Goal: Task Accomplishment & Management: Complete application form

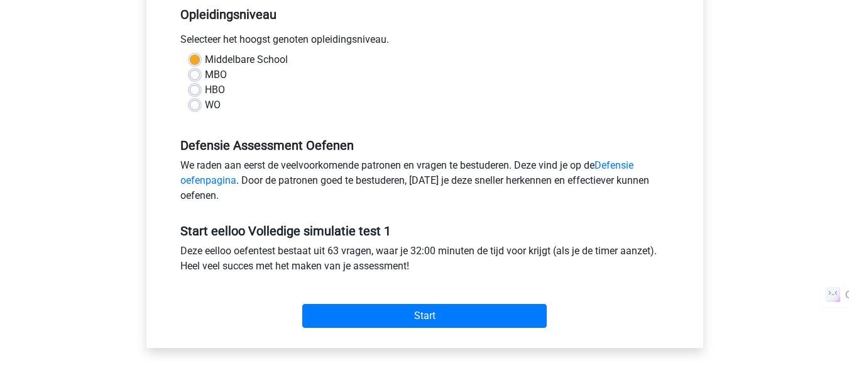
scroll to position [275, 0]
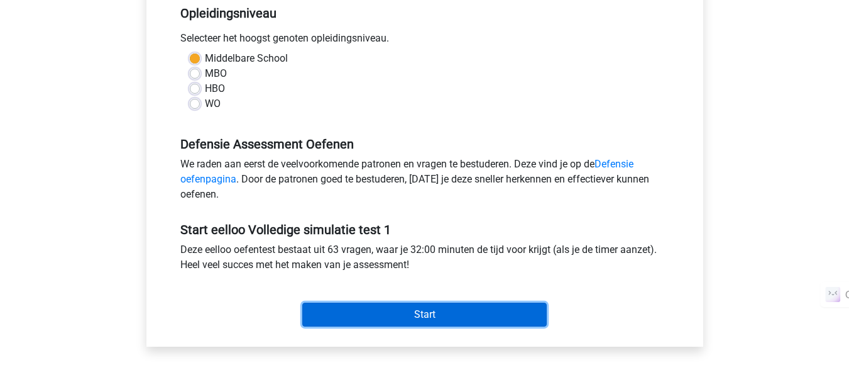
click at [444, 317] on input "Start" at bounding box center [424, 314] width 245 height 24
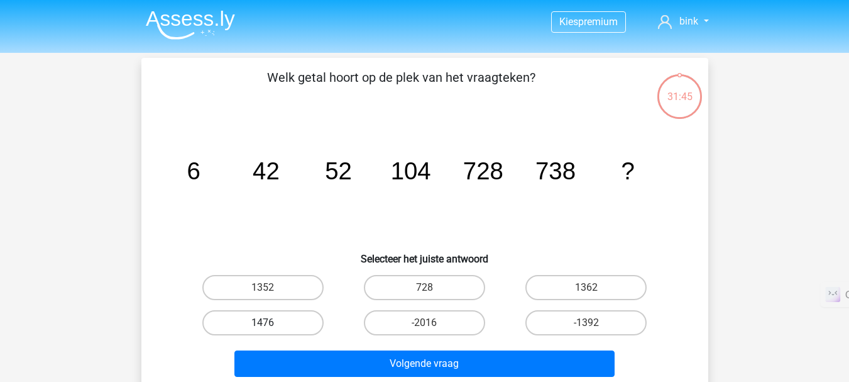
click at [273, 324] on label "1476" at bounding box center [262, 322] width 121 height 25
click at [271, 324] on input "1476" at bounding box center [267, 327] width 8 height 8
radio input "true"
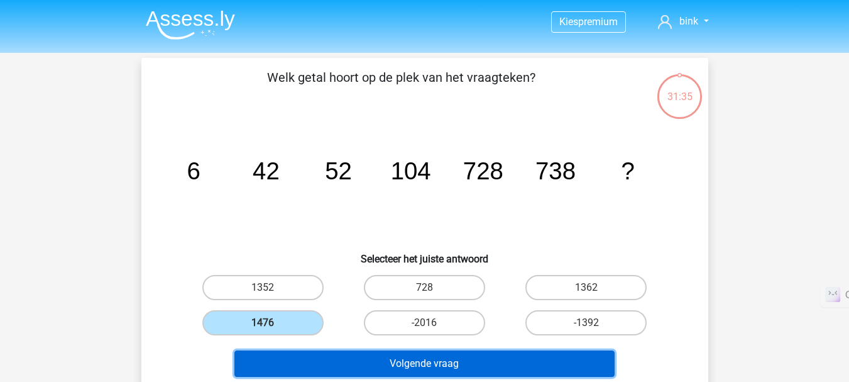
click at [497, 367] on button "Volgende vraag" at bounding box center [424, 363] width 380 height 26
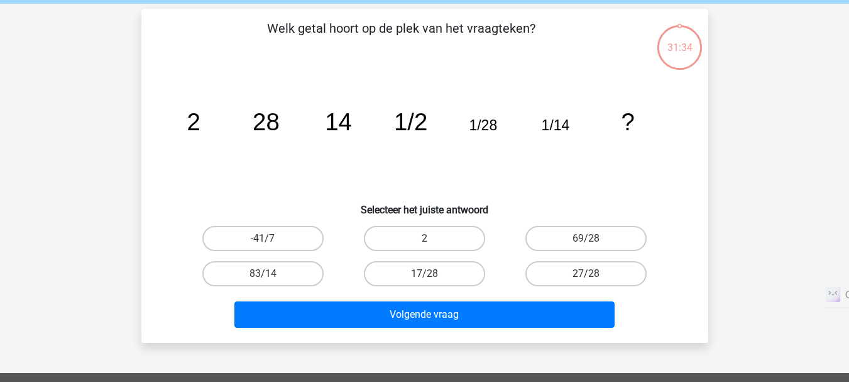
scroll to position [58, 0]
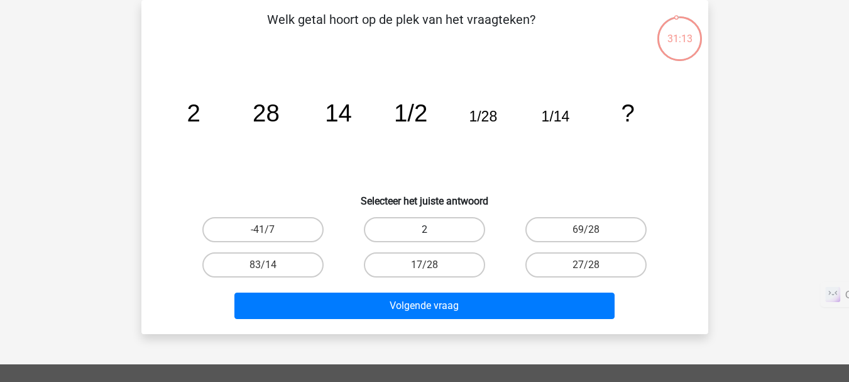
click at [449, 230] on label "2" at bounding box center [424, 229] width 121 height 25
click at [433, 230] on input "2" at bounding box center [428, 233] width 8 height 8
radio input "true"
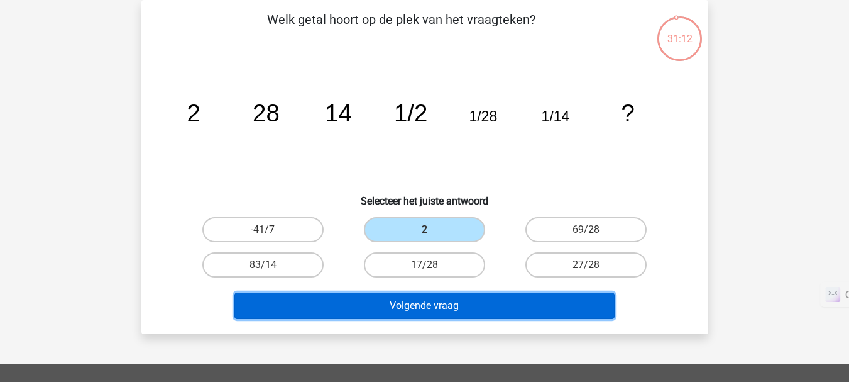
click at [490, 304] on button "Volgende vraag" at bounding box center [424, 305] width 380 height 26
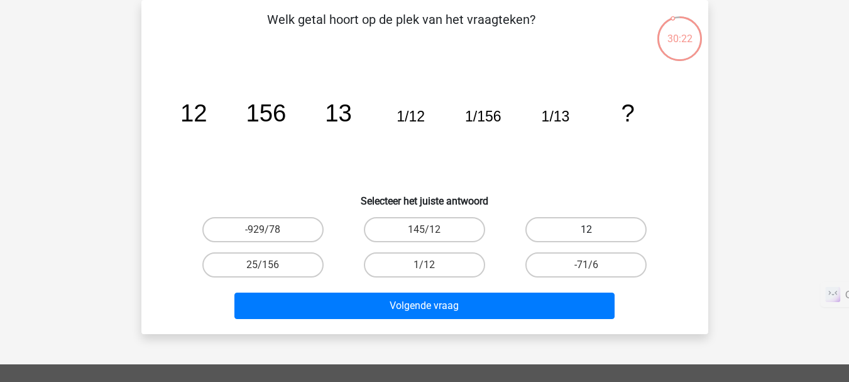
click at [565, 230] on label "12" at bounding box center [586, 229] width 121 height 25
click at [587, 230] on input "12" at bounding box center [591, 233] width 8 height 8
radio input "true"
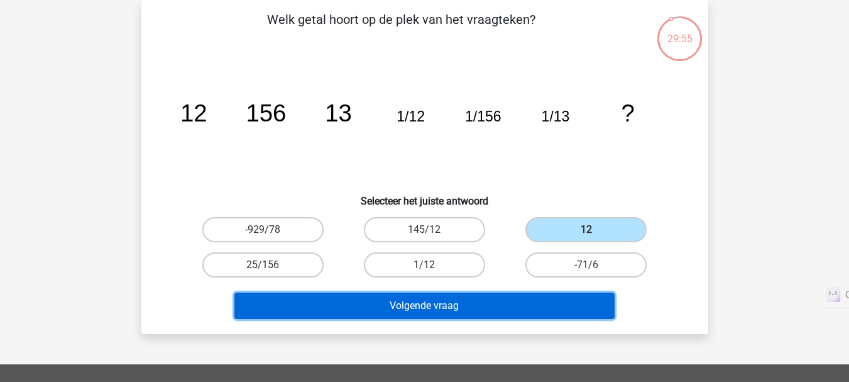
click at [577, 299] on button "Volgende vraag" at bounding box center [424, 305] width 380 height 26
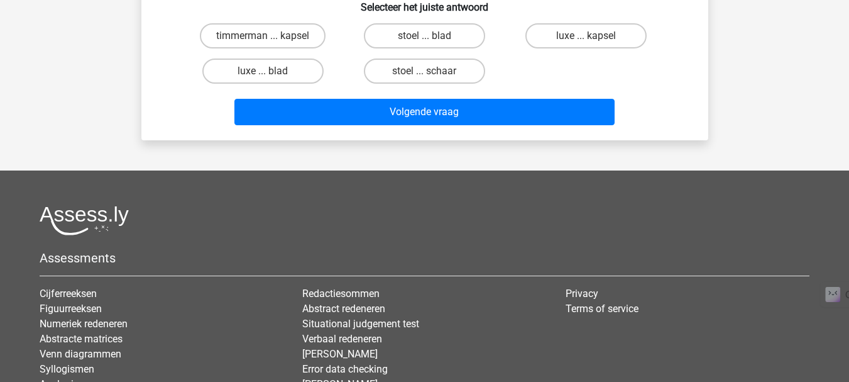
scroll to position [0, 0]
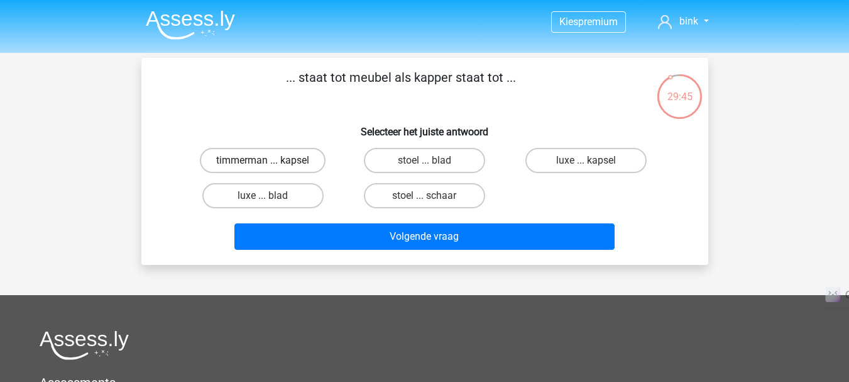
click at [259, 163] on label "timmerman ... kapsel" at bounding box center [263, 160] width 126 height 25
click at [263, 163] on input "timmerman ... kapsel" at bounding box center [267, 164] width 8 height 8
radio input "true"
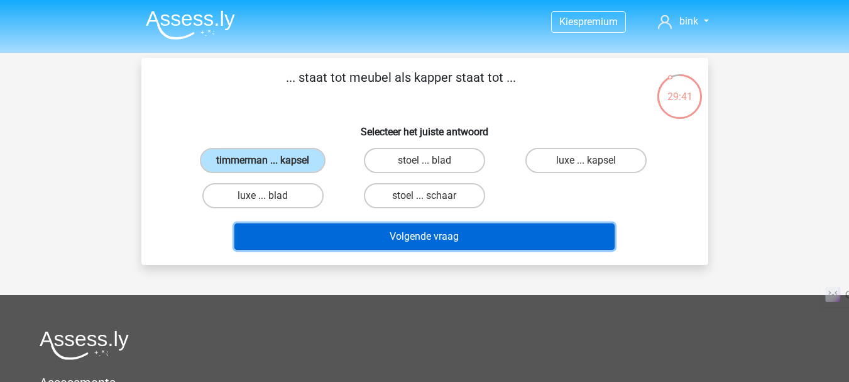
click at [320, 240] on button "Volgende vraag" at bounding box center [424, 236] width 380 height 26
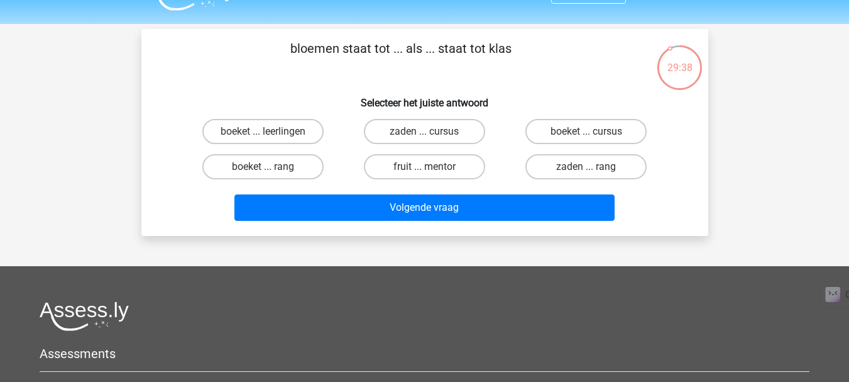
scroll to position [26, 0]
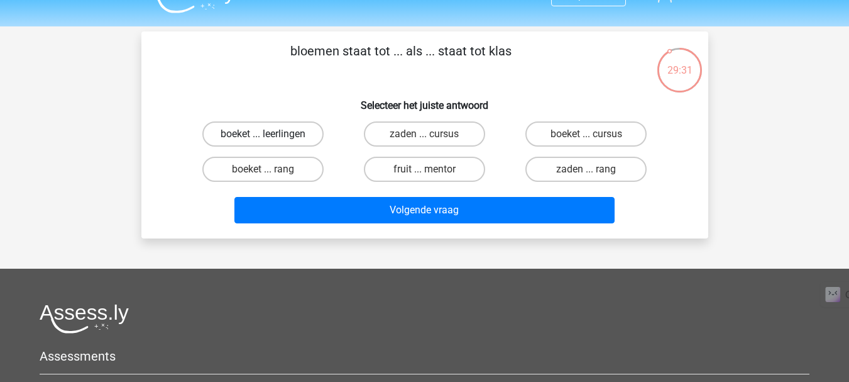
click at [295, 137] on label "boeket ... leerlingen" at bounding box center [262, 133] width 121 height 25
click at [271, 137] on input "boeket ... leerlingen" at bounding box center [267, 138] width 8 height 8
radio input "true"
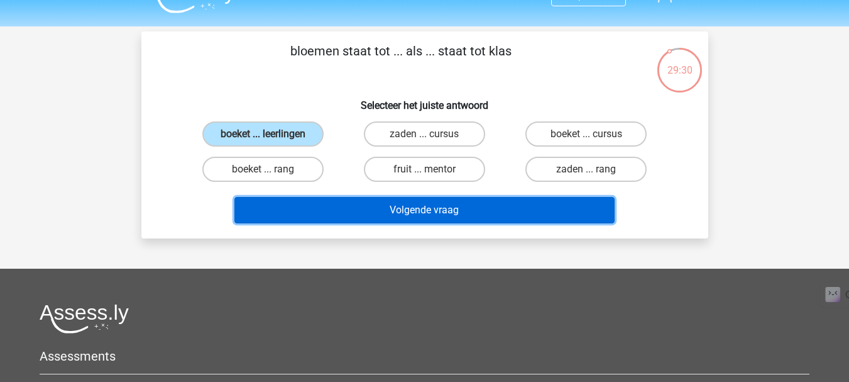
click at [367, 204] on button "Volgende vraag" at bounding box center [424, 210] width 380 height 26
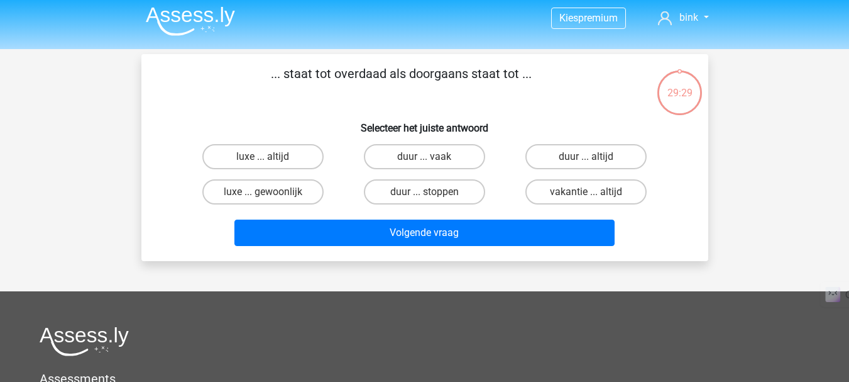
scroll to position [3, 0]
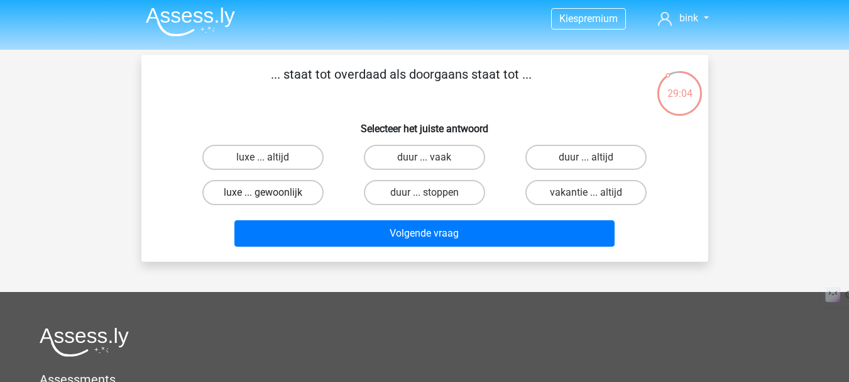
click at [260, 196] on label "luxe ... gewoonlijk" at bounding box center [262, 192] width 121 height 25
click at [263, 196] on input "luxe ... gewoonlijk" at bounding box center [267, 196] width 8 height 8
radio input "true"
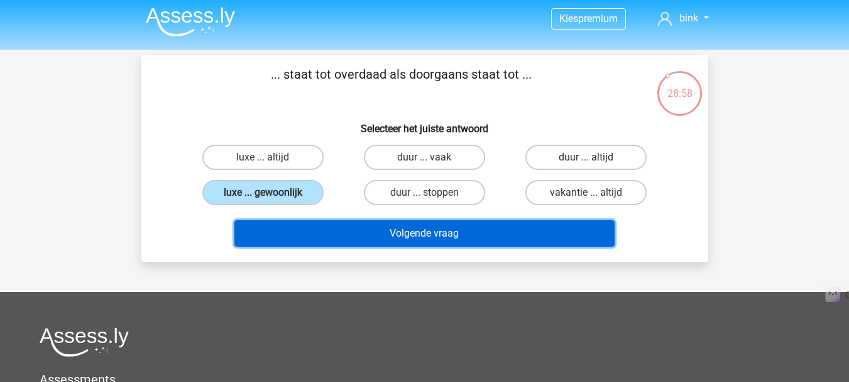
click at [402, 233] on button "Volgende vraag" at bounding box center [424, 233] width 380 height 26
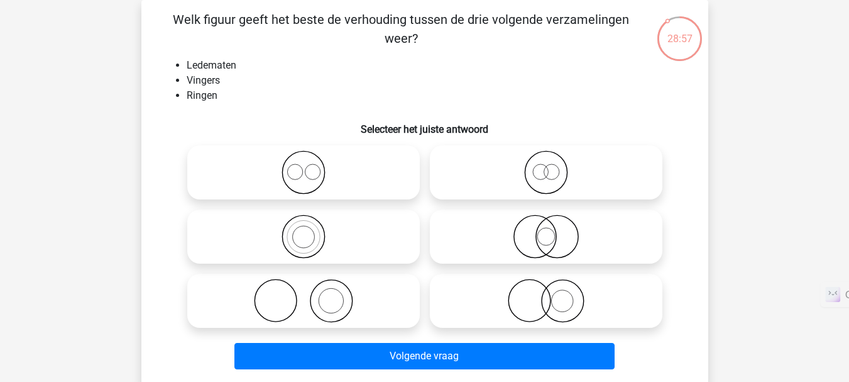
scroll to position [18, 0]
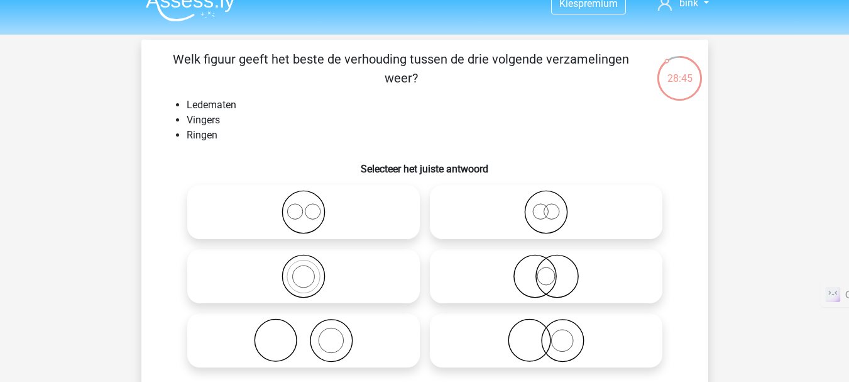
click at [335, 358] on icon at bounding box center [303, 340] width 223 height 44
click at [312, 334] on input "radio" at bounding box center [308, 330] width 8 height 8
radio input "true"
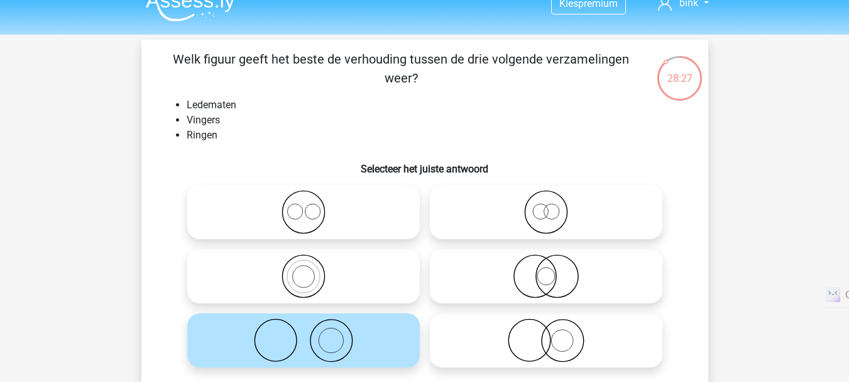
scroll to position [55, 0]
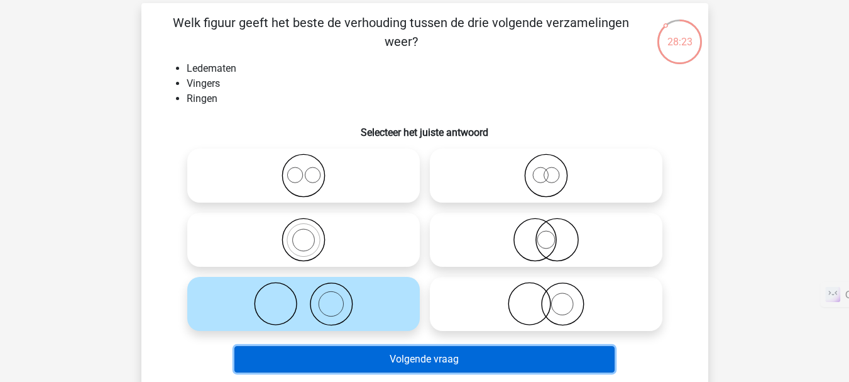
click at [412, 356] on button "Volgende vraag" at bounding box center [424, 359] width 380 height 26
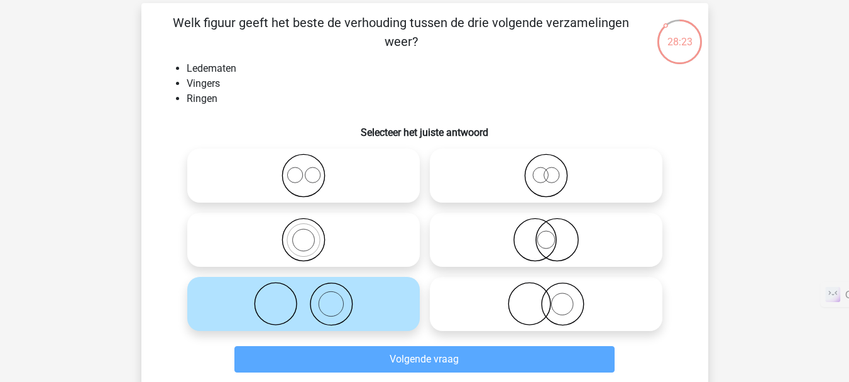
scroll to position [58, 0]
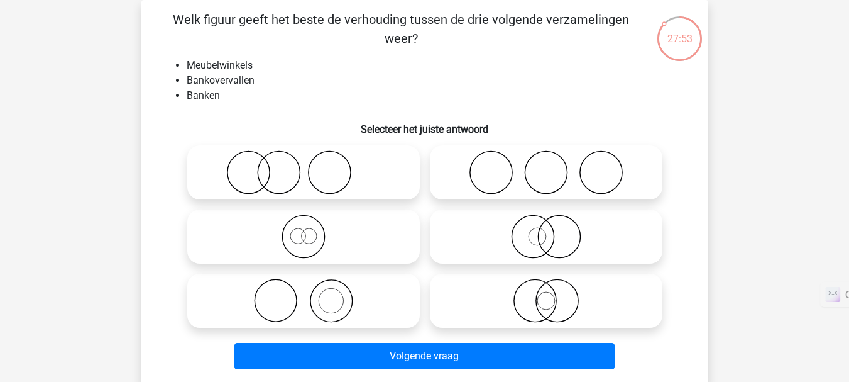
click at [549, 292] on input "radio" at bounding box center [550, 290] width 8 height 8
radio input "true"
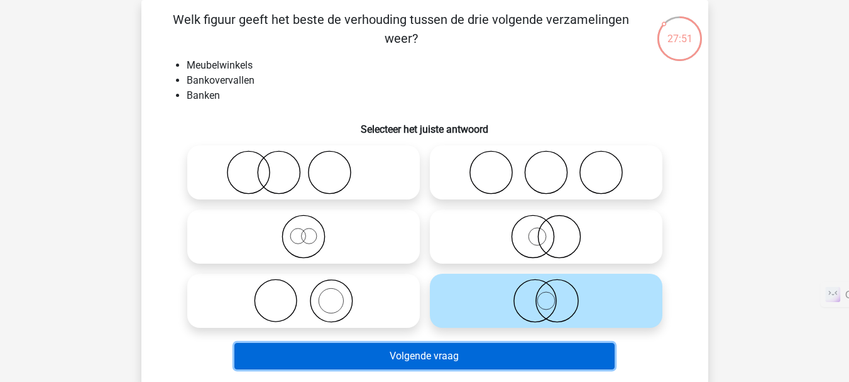
click at [543, 349] on button "Volgende vraag" at bounding box center [424, 356] width 380 height 26
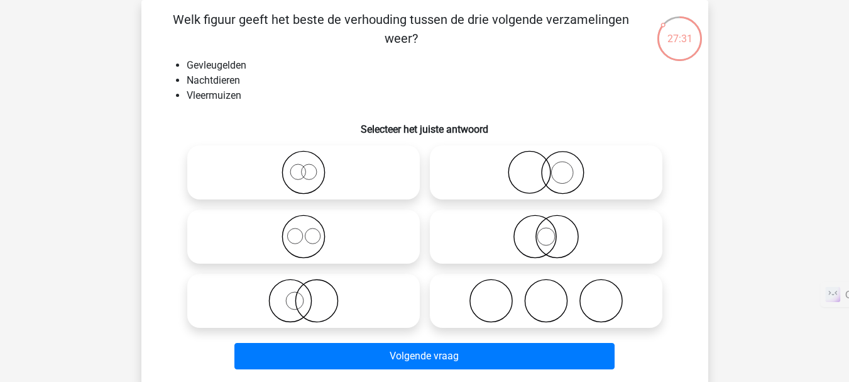
click at [311, 306] on circle at bounding box center [290, 301] width 42 height 42
click at [311, 294] on input "radio" at bounding box center [308, 290] width 8 height 8
radio input "true"
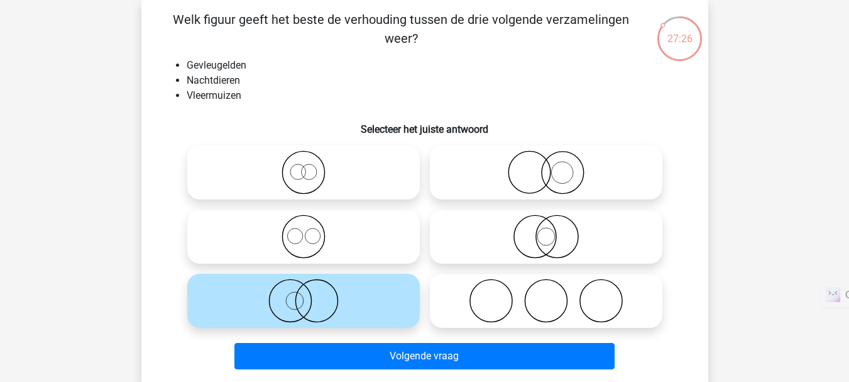
click at [564, 172] on icon at bounding box center [546, 172] width 223 height 44
click at [554, 166] on input "radio" at bounding box center [550, 162] width 8 height 8
radio input "true"
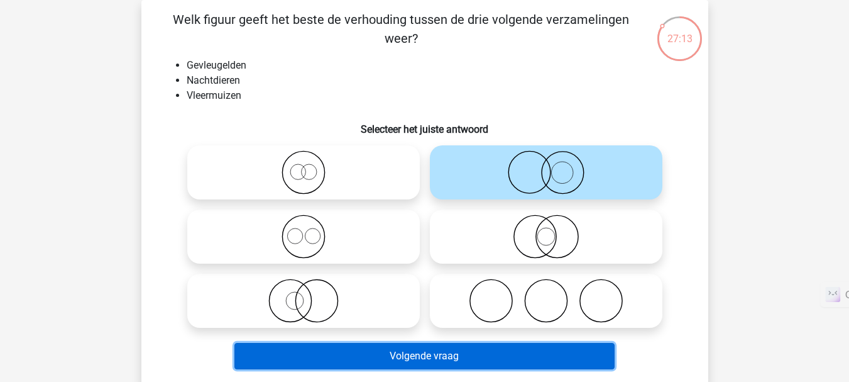
click at [477, 359] on button "Volgende vraag" at bounding box center [424, 356] width 380 height 26
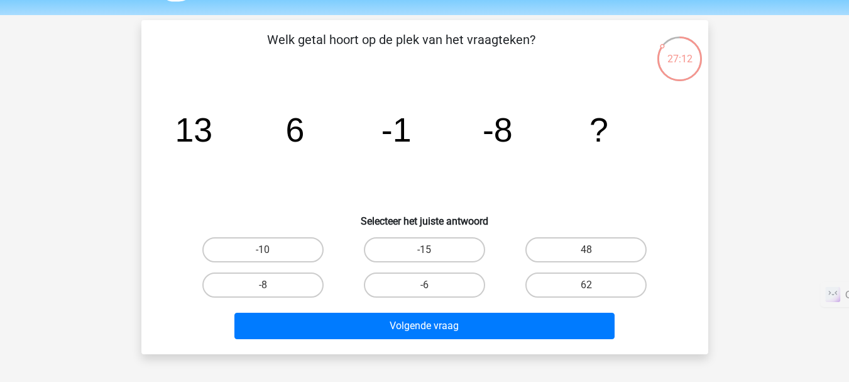
scroll to position [35, 0]
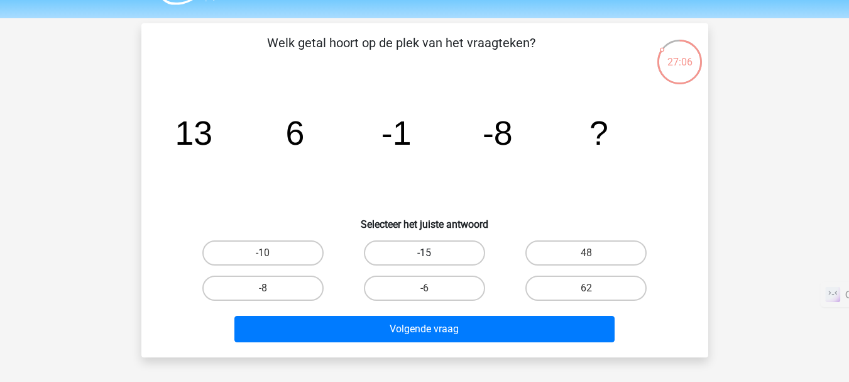
click at [461, 248] on label "-15" at bounding box center [424, 252] width 121 height 25
click at [433, 253] on input "-15" at bounding box center [428, 257] width 8 height 8
radio input "true"
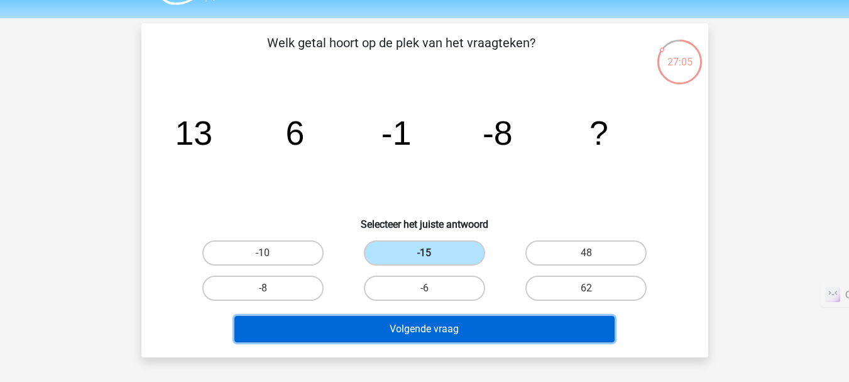
click at [488, 327] on button "Volgende vraag" at bounding box center [424, 329] width 380 height 26
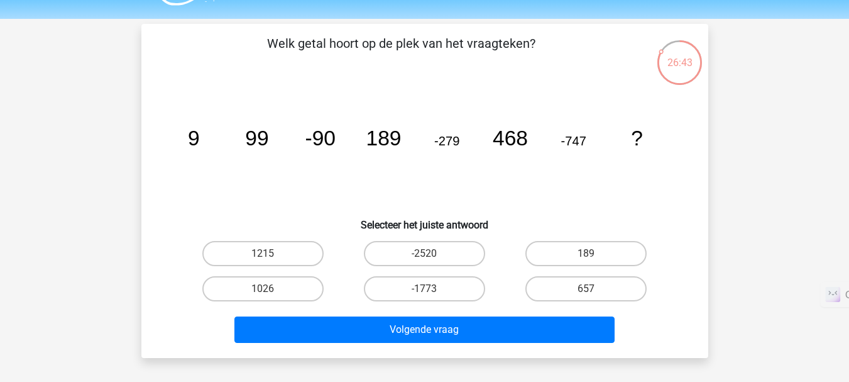
scroll to position [34, 0]
click at [224, 251] on label "1215" at bounding box center [262, 253] width 121 height 25
click at [263, 253] on input "1215" at bounding box center [267, 257] width 8 height 8
radio input "true"
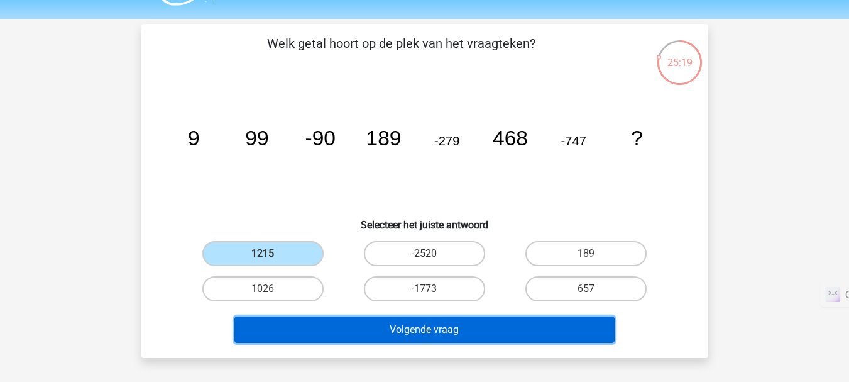
click at [488, 331] on button "Volgende vraag" at bounding box center [424, 329] width 380 height 26
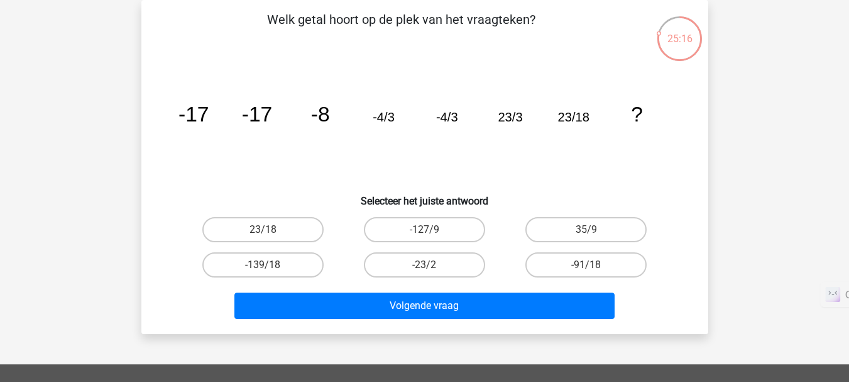
scroll to position [0, 0]
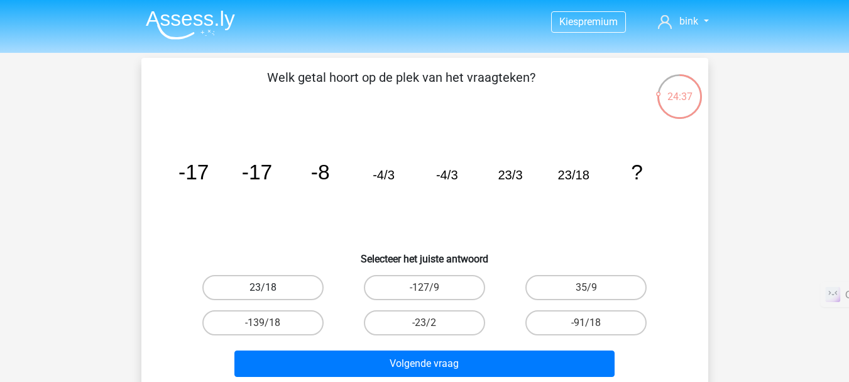
click at [221, 284] on label "23/18" at bounding box center [262, 287] width 121 height 25
click at [263, 287] on input "23/18" at bounding box center [267, 291] width 8 height 8
radio input "true"
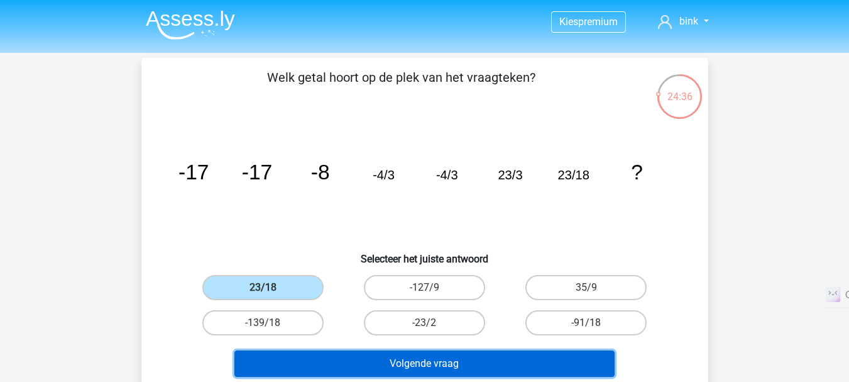
click at [425, 360] on button "Volgende vraag" at bounding box center [424, 363] width 380 height 26
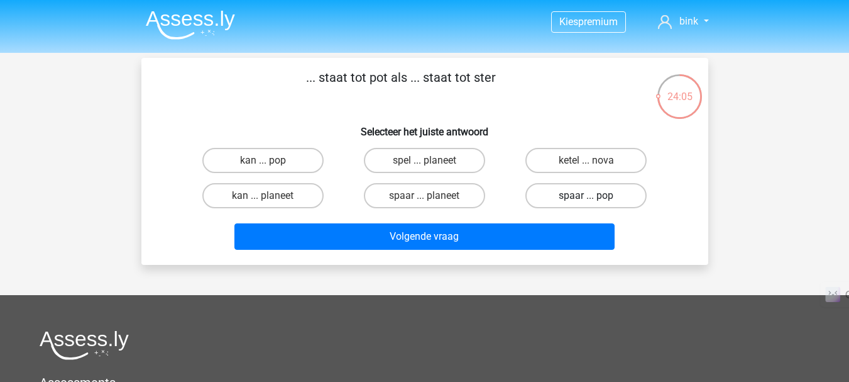
click at [559, 194] on label "spaar ... pop" at bounding box center [586, 195] width 121 height 25
click at [587, 196] on input "spaar ... pop" at bounding box center [591, 200] width 8 height 8
radio input "true"
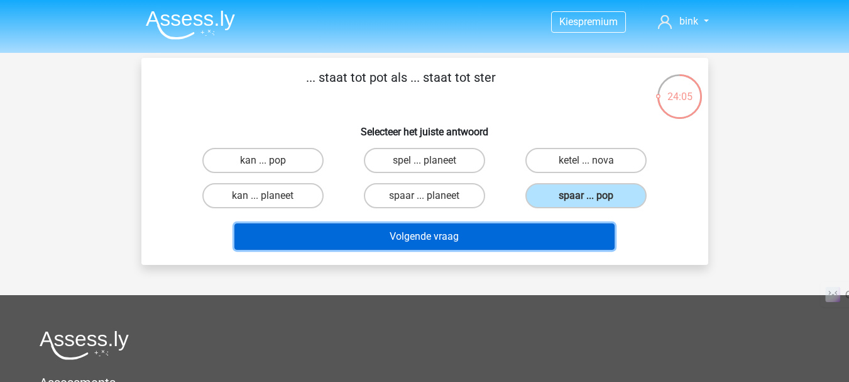
click at [538, 233] on button "Volgende vraag" at bounding box center [424, 236] width 380 height 26
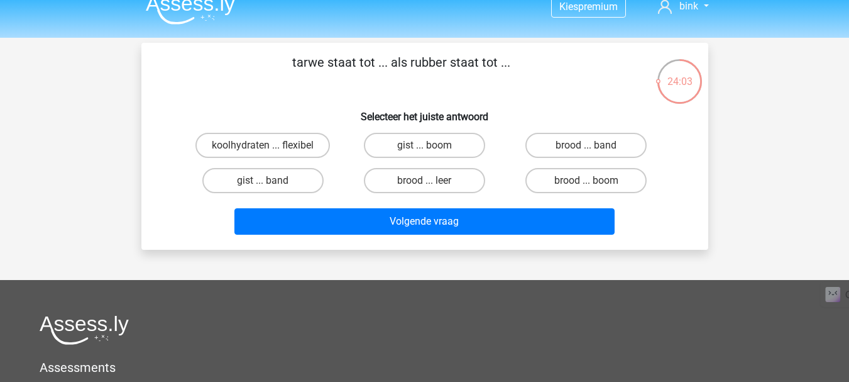
scroll to position [13, 0]
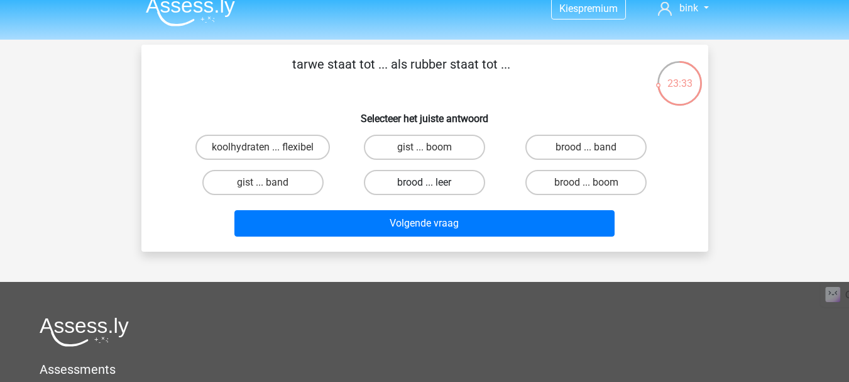
click at [471, 180] on label "brood ... leer" at bounding box center [424, 182] width 121 height 25
click at [433, 182] on input "brood ... leer" at bounding box center [428, 186] width 8 height 8
radio input "true"
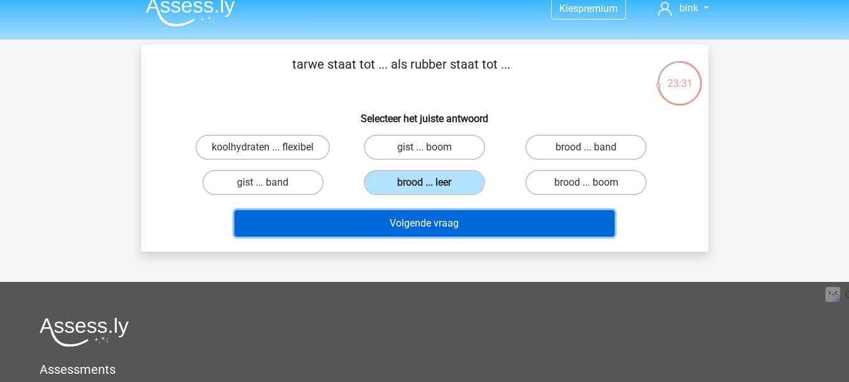
click at [479, 223] on button "Volgende vraag" at bounding box center [424, 223] width 380 height 26
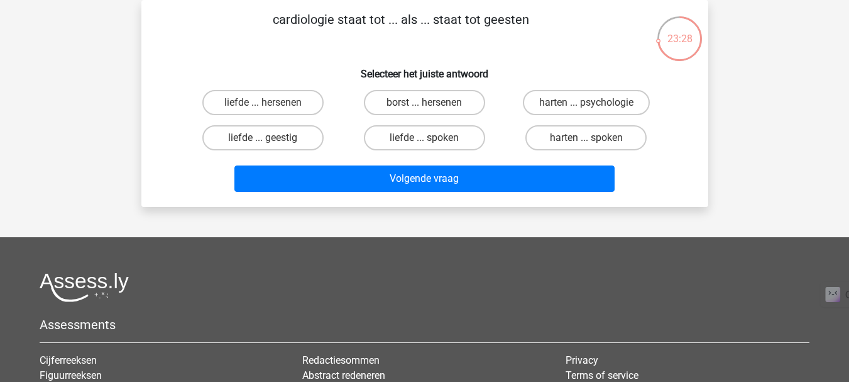
scroll to position [33, 0]
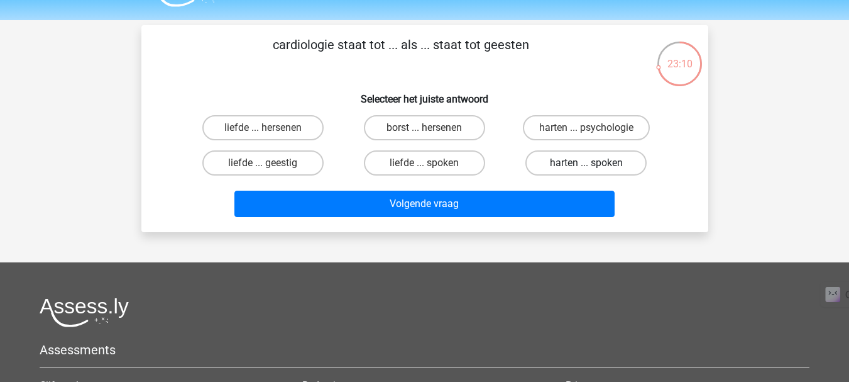
click at [566, 165] on label "harten ... spoken" at bounding box center [586, 162] width 121 height 25
click at [587, 165] on input "harten ... spoken" at bounding box center [591, 167] width 8 height 8
radio input "true"
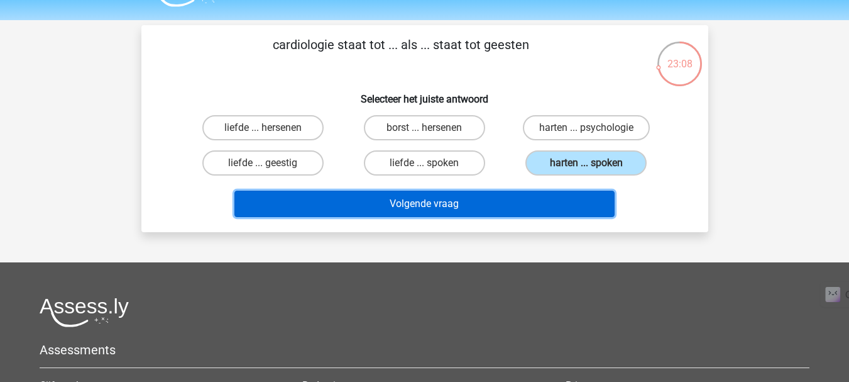
click at [460, 201] on button "Volgende vraag" at bounding box center [424, 203] width 380 height 26
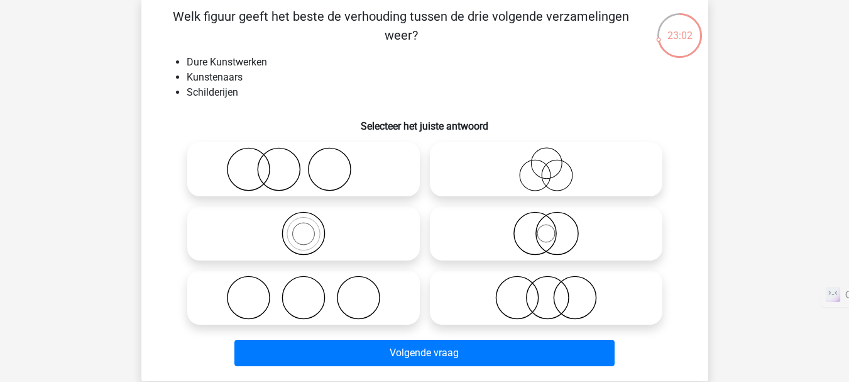
scroll to position [60, 0]
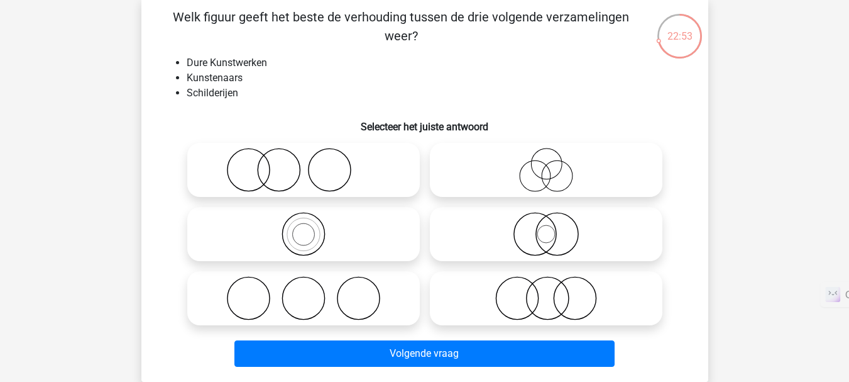
click at [341, 167] on icon at bounding box center [303, 170] width 223 height 44
click at [312, 163] on input "radio" at bounding box center [308, 159] width 8 height 8
radio input "true"
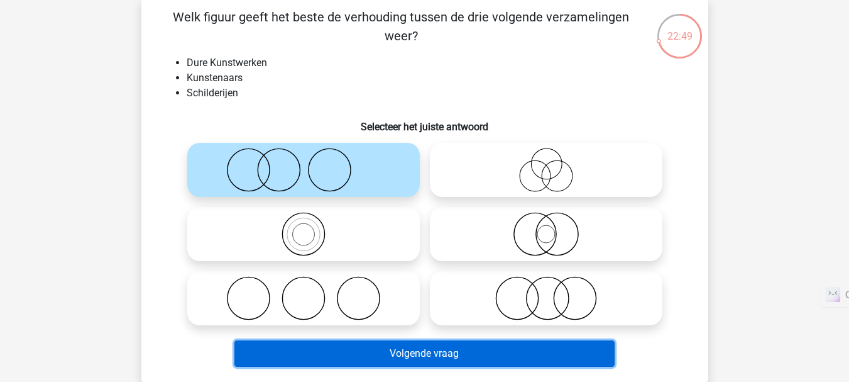
click at [367, 346] on button "Volgende vraag" at bounding box center [424, 353] width 380 height 26
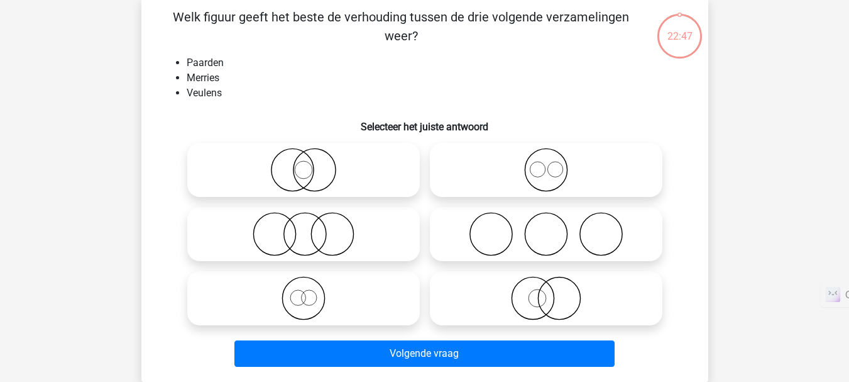
scroll to position [58, 0]
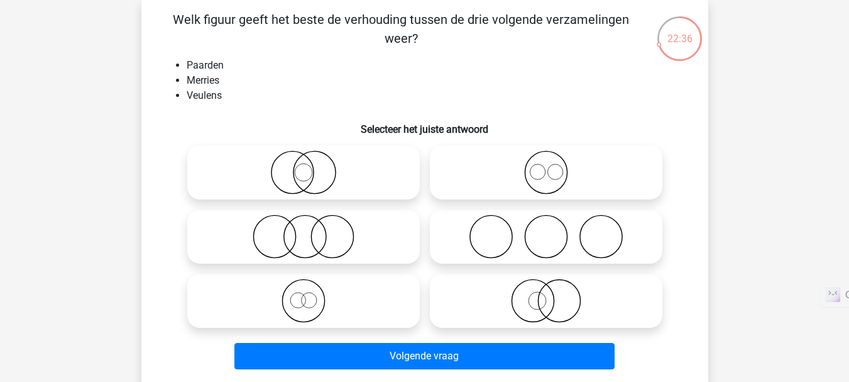
click at [551, 172] on icon at bounding box center [546, 172] width 223 height 44
click at [551, 166] on input "radio" at bounding box center [550, 162] width 8 height 8
radio input "true"
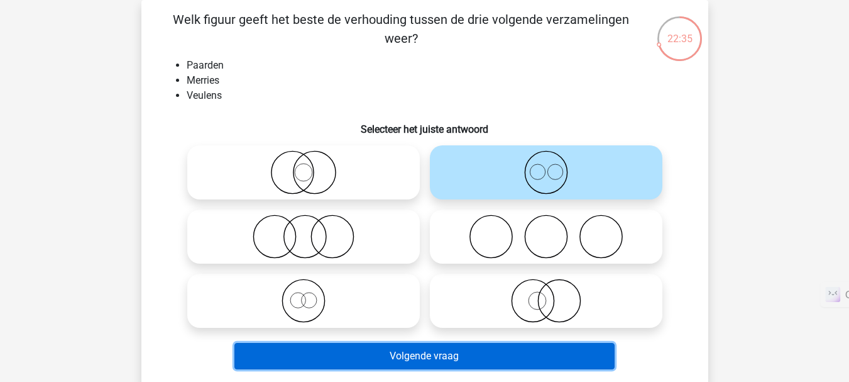
click at [499, 357] on button "Volgende vraag" at bounding box center [424, 356] width 380 height 26
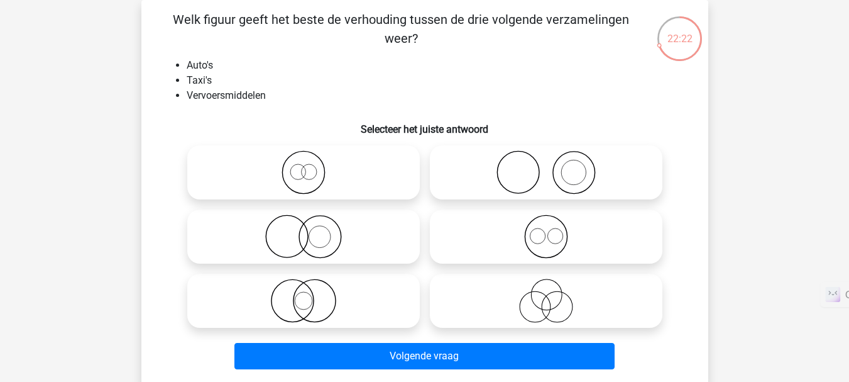
click at [352, 167] on icon at bounding box center [303, 172] width 223 height 44
click at [312, 166] on input "radio" at bounding box center [308, 162] width 8 height 8
radio input "true"
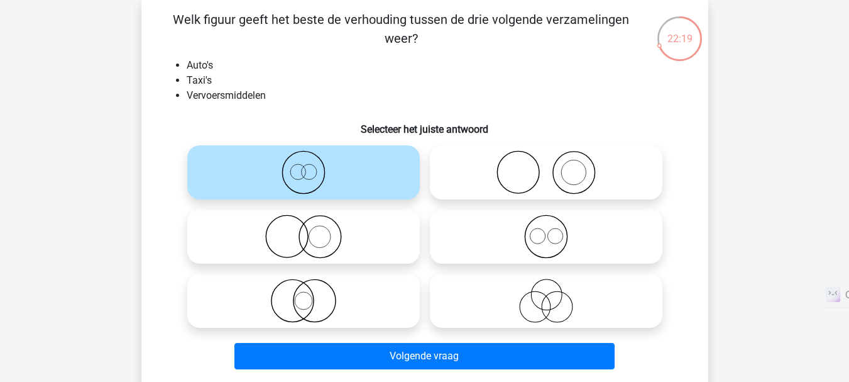
click at [554, 296] on icon at bounding box center [546, 300] width 223 height 44
click at [554, 294] on input "radio" at bounding box center [550, 290] width 8 height 8
radio input "true"
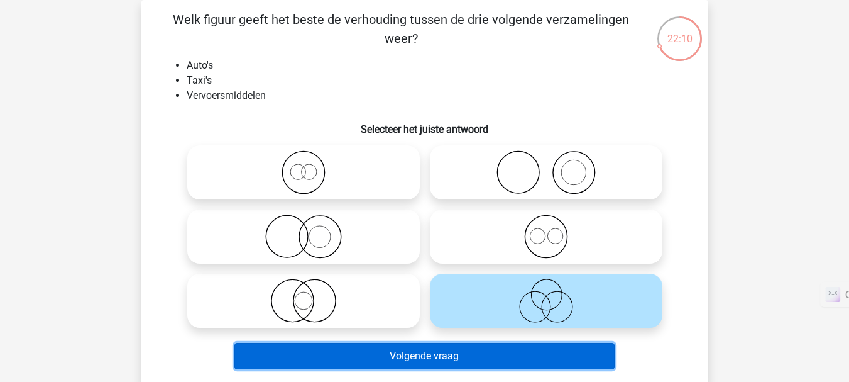
click at [582, 348] on button "Volgende vraag" at bounding box center [424, 356] width 380 height 26
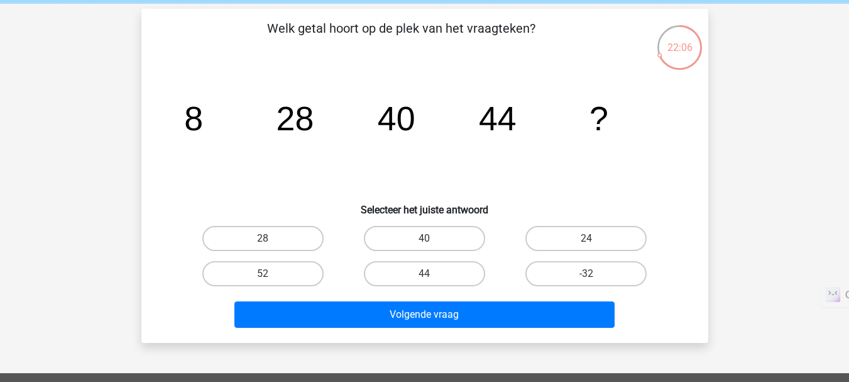
scroll to position [50, 0]
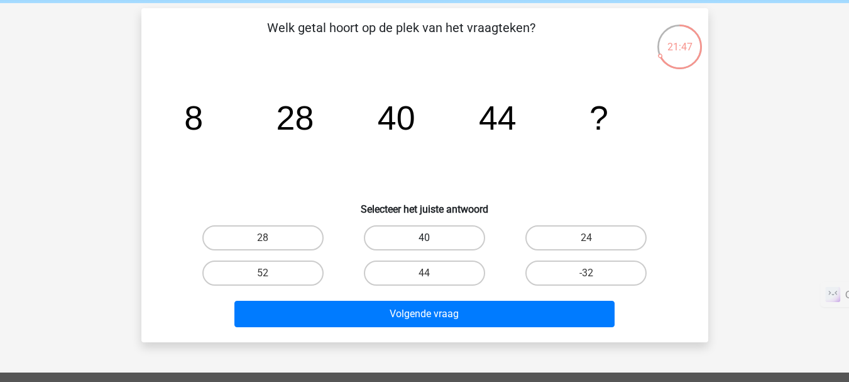
click at [397, 234] on label "40" at bounding box center [424, 237] width 121 height 25
click at [424, 238] on input "40" at bounding box center [428, 242] width 8 height 8
radio input "true"
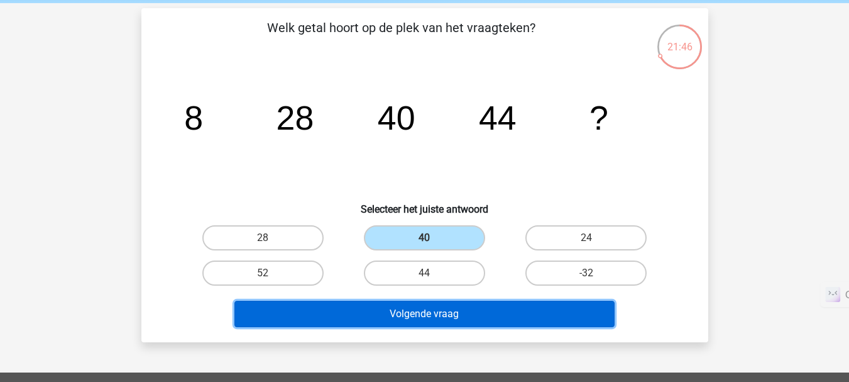
click at [421, 318] on button "Volgende vraag" at bounding box center [424, 314] width 380 height 26
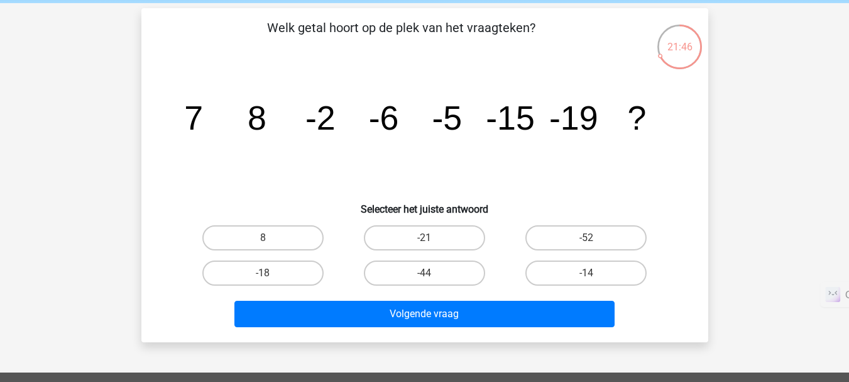
scroll to position [58, 0]
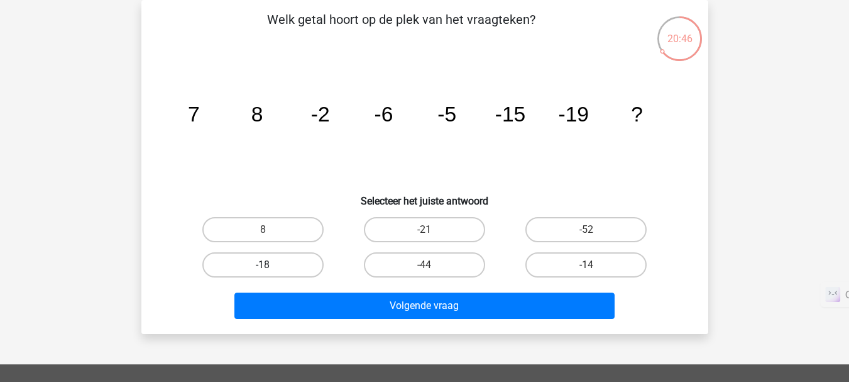
click at [256, 270] on label "-18" at bounding box center [262, 264] width 121 height 25
click at [263, 270] on input "-18" at bounding box center [267, 269] width 8 height 8
radio input "true"
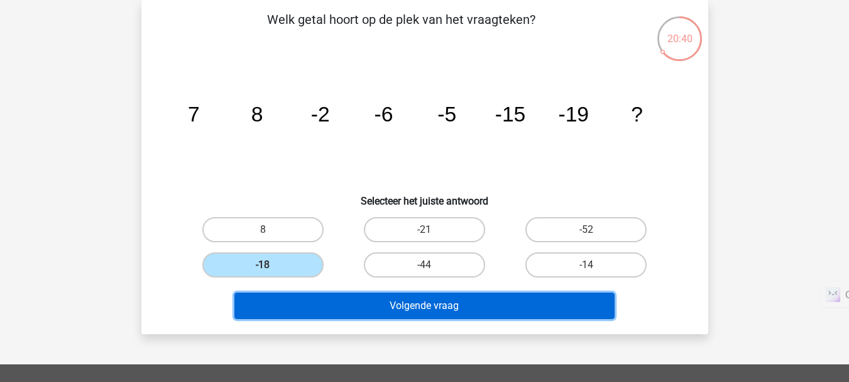
click at [378, 309] on button "Volgende vraag" at bounding box center [424, 305] width 380 height 26
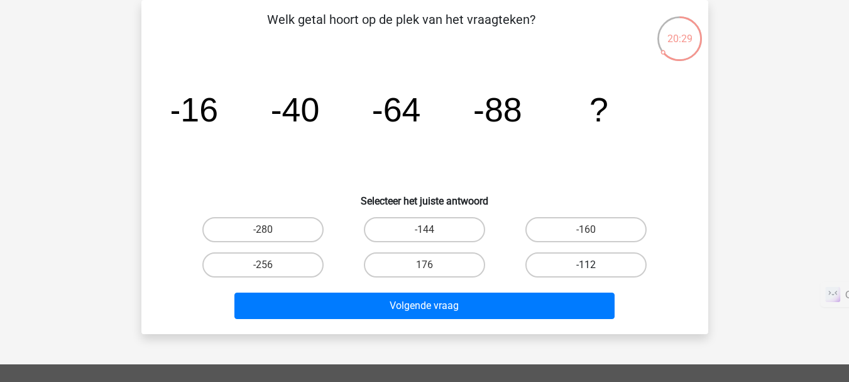
click at [557, 270] on label "-112" at bounding box center [586, 264] width 121 height 25
click at [587, 270] on input "-112" at bounding box center [591, 269] width 8 height 8
radio input "true"
click at [498, 319] on div "Volgende vraag" at bounding box center [424, 307] width 485 height 31
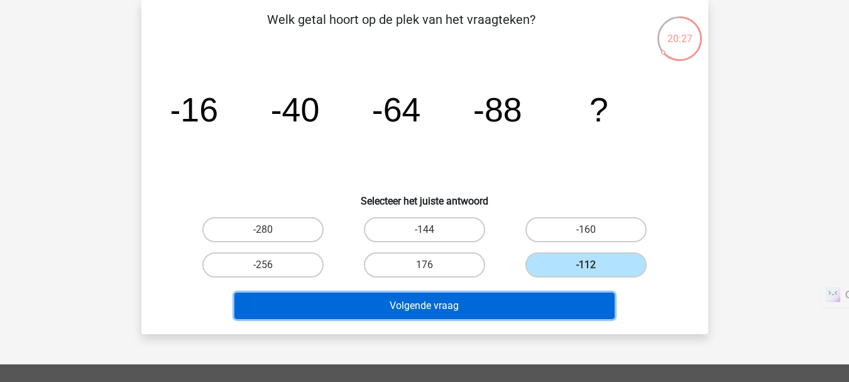
click at [501, 307] on button "Volgende vraag" at bounding box center [424, 305] width 380 height 26
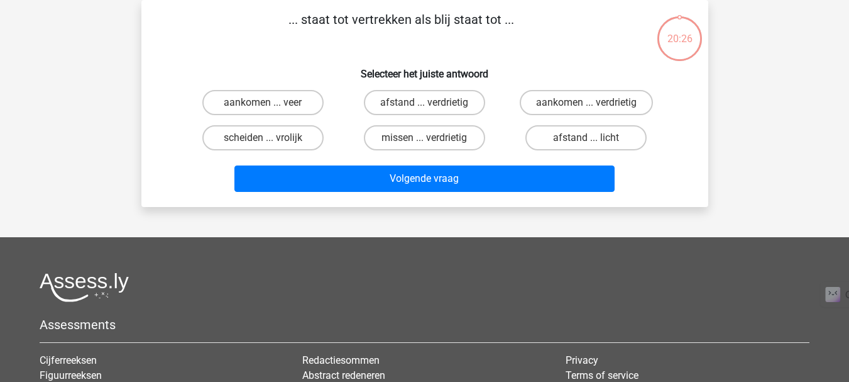
scroll to position [0, 0]
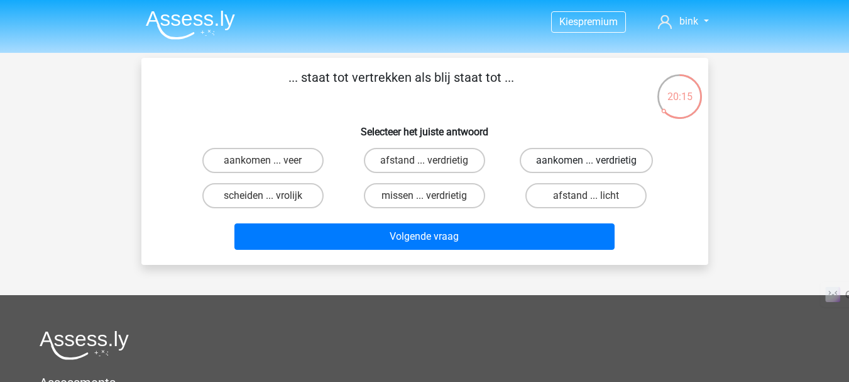
click at [627, 160] on label "aankomen ... verdrietig" at bounding box center [586, 160] width 133 height 25
click at [595, 160] on input "aankomen ... verdrietig" at bounding box center [591, 164] width 8 height 8
radio input "true"
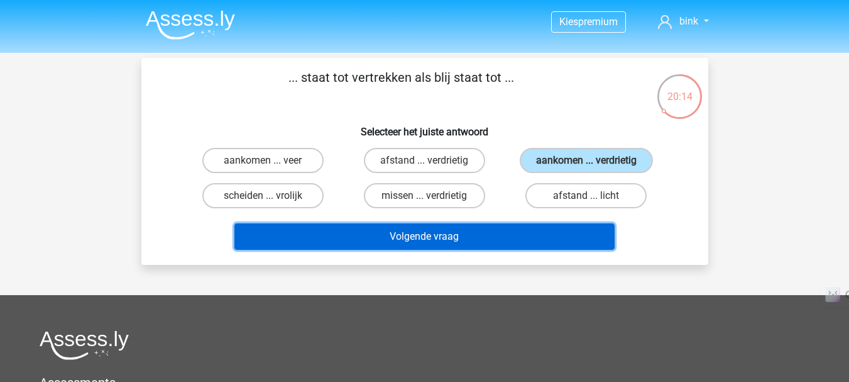
click at [546, 236] on button "Volgende vraag" at bounding box center [424, 236] width 380 height 26
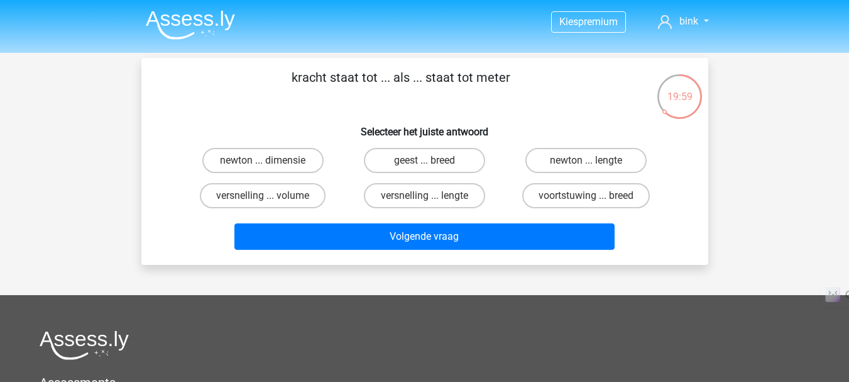
scroll to position [1, 0]
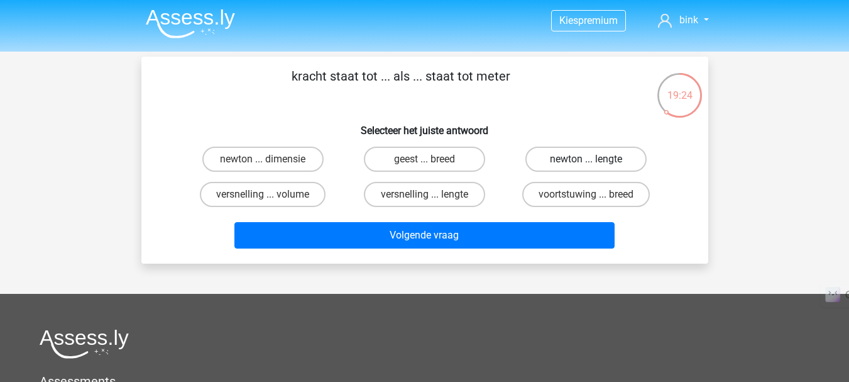
click at [572, 171] on label "newton ... lengte" at bounding box center [586, 158] width 121 height 25
click at [587, 167] on input "newton ... lengte" at bounding box center [591, 163] width 8 height 8
radio input "true"
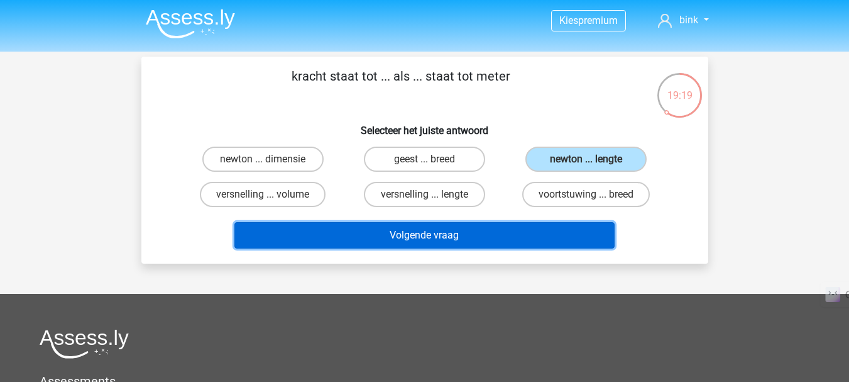
click at [532, 229] on button "Volgende vraag" at bounding box center [424, 235] width 380 height 26
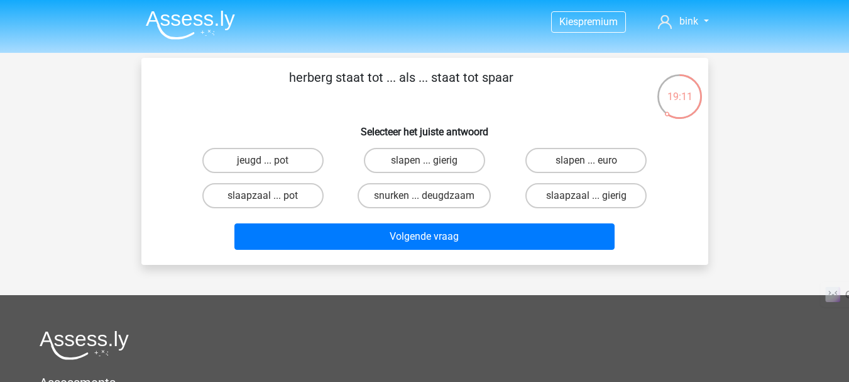
scroll to position [1, 0]
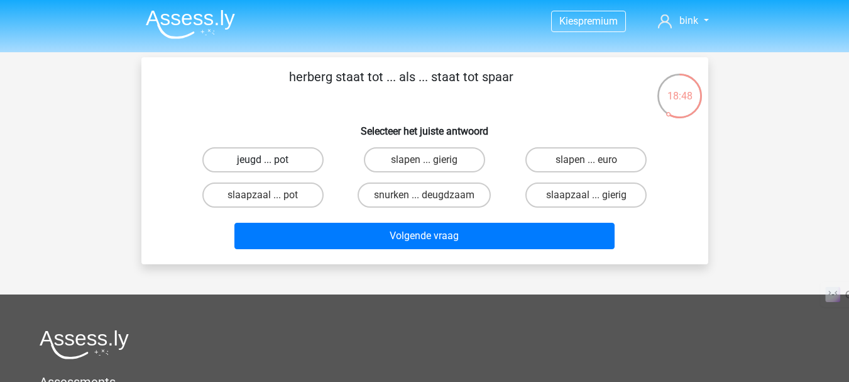
click at [248, 164] on label "jeugd ... pot" at bounding box center [262, 159] width 121 height 25
click at [263, 164] on input "jeugd ... pot" at bounding box center [267, 164] width 8 height 8
radio input "true"
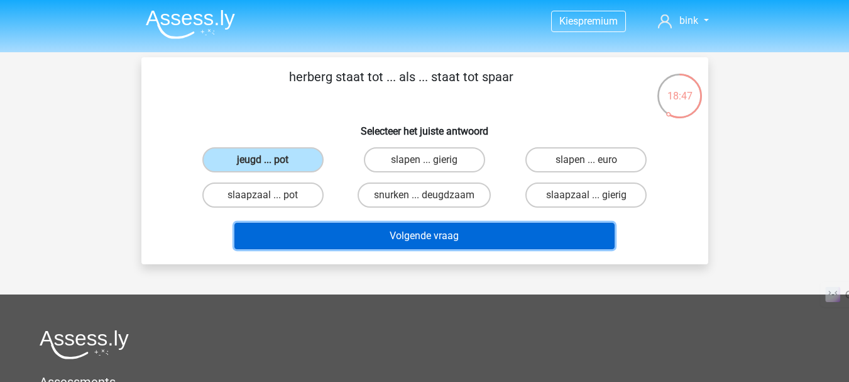
click at [343, 238] on button "Volgende vraag" at bounding box center [424, 236] width 380 height 26
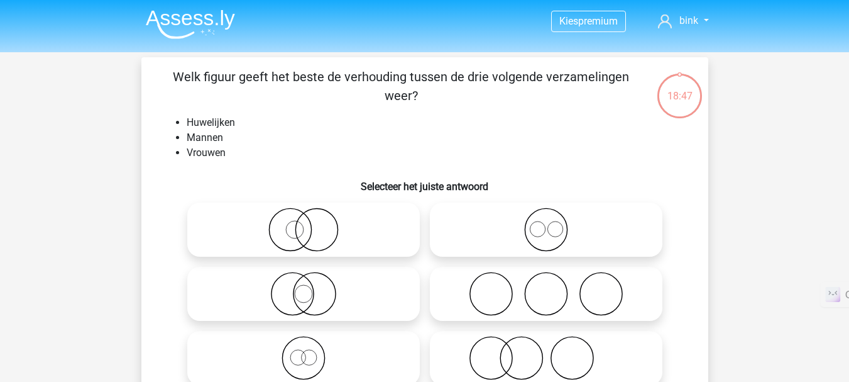
scroll to position [58, 0]
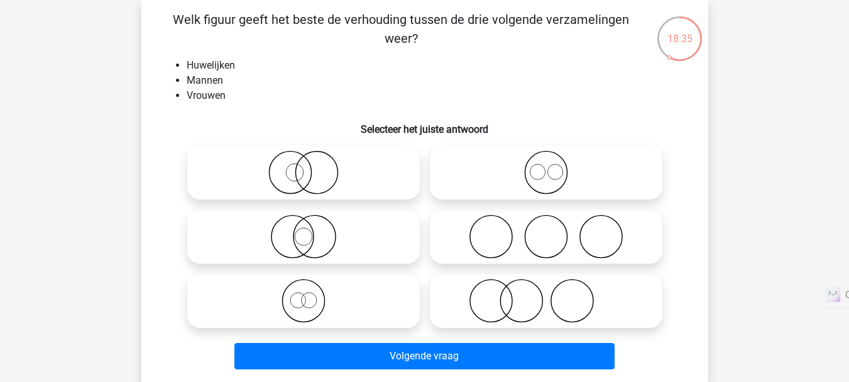
click at [327, 298] on icon at bounding box center [303, 300] width 223 height 44
click at [312, 294] on input "radio" at bounding box center [308, 290] width 8 height 8
radio input "true"
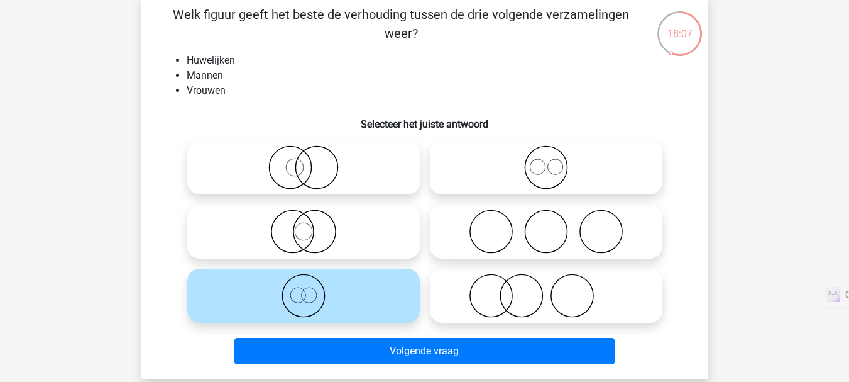
scroll to position [63, 0]
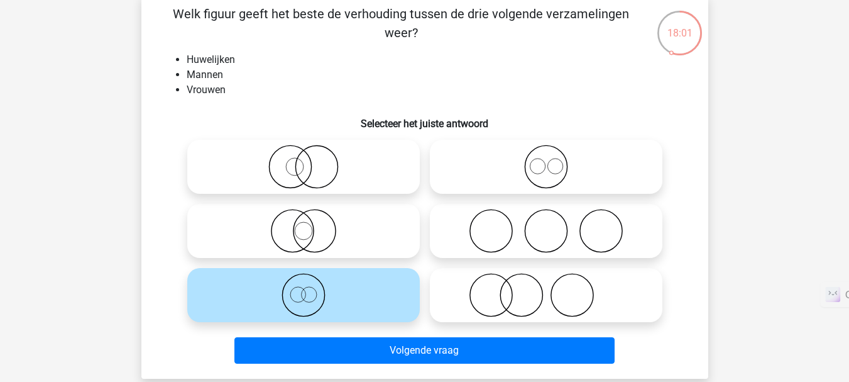
click at [512, 221] on icon at bounding box center [546, 231] width 223 height 44
click at [546, 221] on input "radio" at bounding box center [550, 220] width 8 height 8
radio input "true"
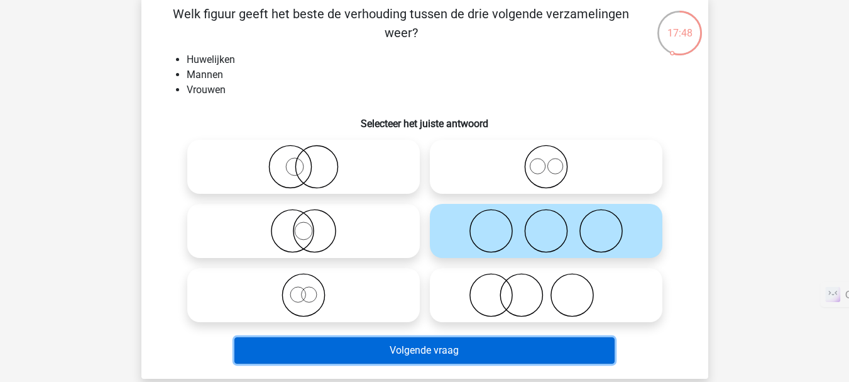
click at [495, 346] on button "Volgende vraag" at bounding box center [424, 350] width 380 height 26
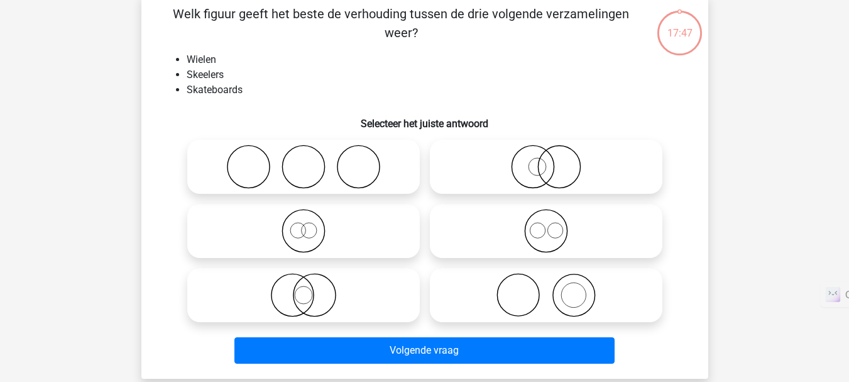
scroll to position [58, 0]
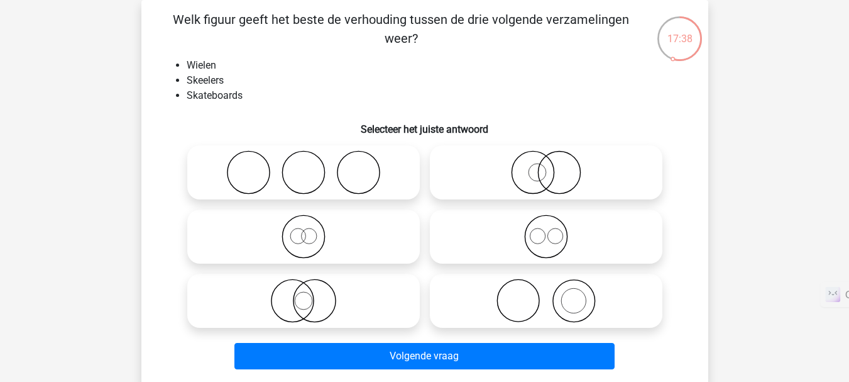
click at [565, 233] on icon at bounding box center [546, 236] width 223 height 44
click at [554, 230] on input "radio" at bounding box center [550, 226] width 8 height 8
radio input "true"
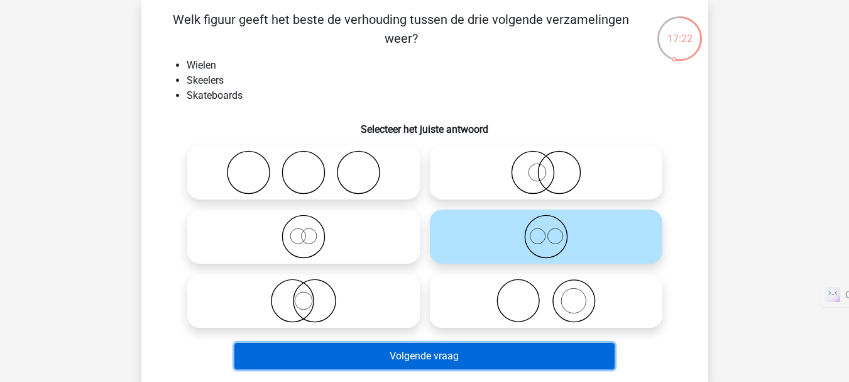
click at [477, 348] on button "Volgende vraag" at bounding box center [424, 356] width 380 height 26
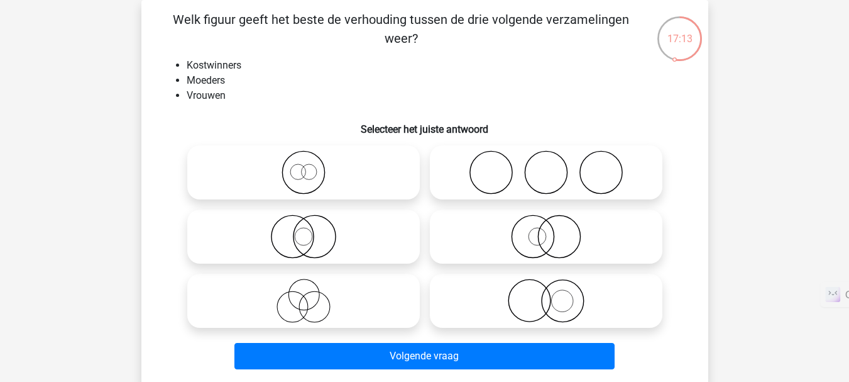
click at [293, 235] on circle at bounding box center [314, 237] width 42 height 42
click at [304, 230] on input "radio" at bounding box center [308, 226] width 8 height 8
radio input "true"
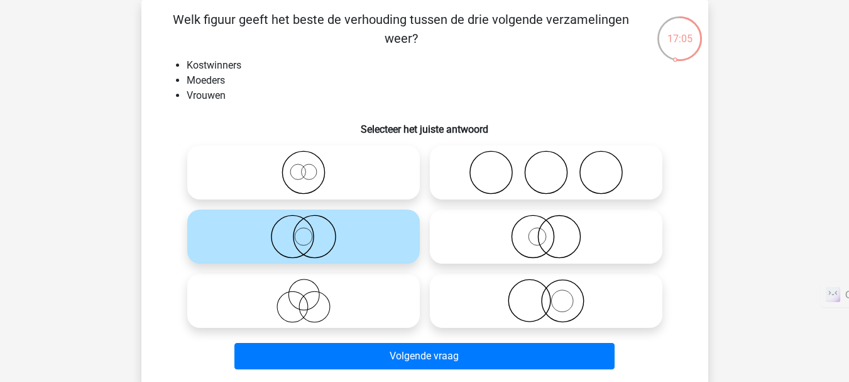
click at [579, 303] on icon at bounding box center [546, 300] width 223 height 44
click at [554, 294] on input "radio" at bounding box center [550, 290] width 8 height 8
radio input "true"
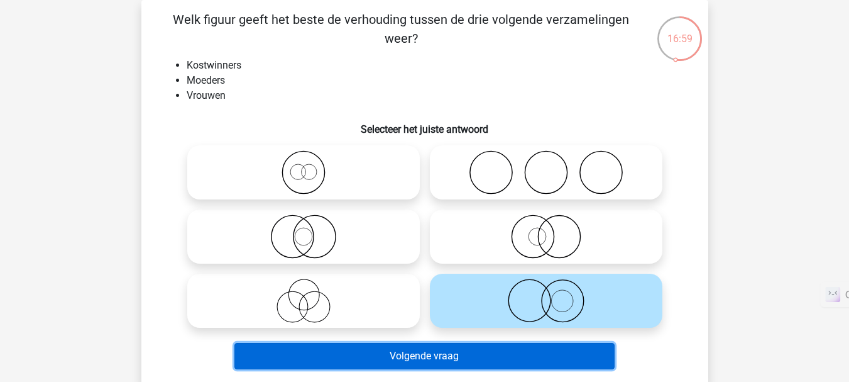
click at [554, 352] on button "Volgende vraag" at bounding box center [424, 356] width 380 height 26
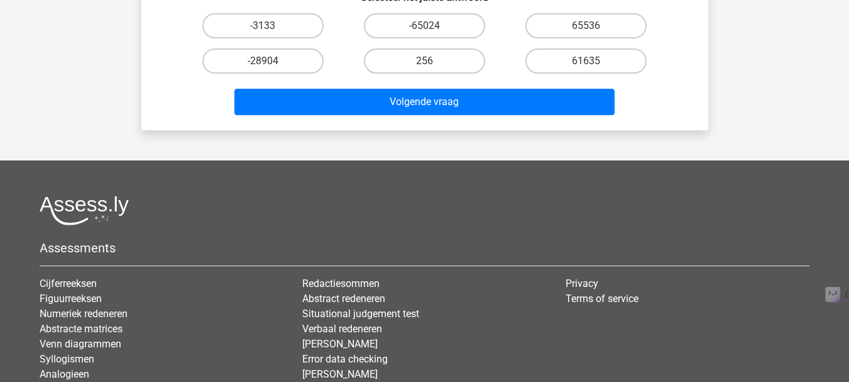
scroll to position [0, 0]
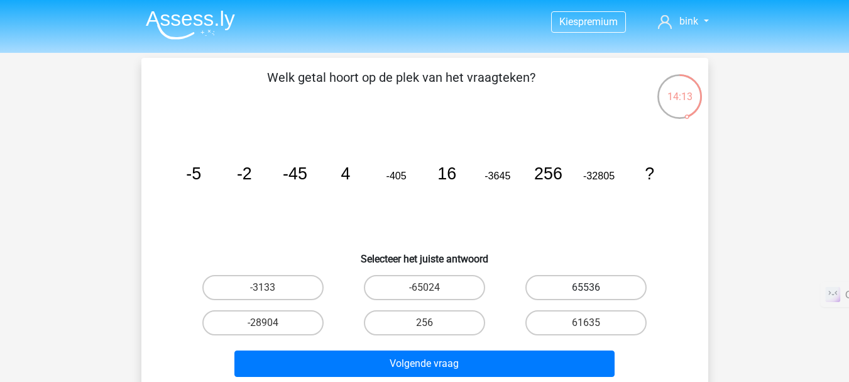
click at [583, 289] on label "65536" at bounding box center [586, 287] width 121 height 25
click at [587, 289] on input "65536" at bounding box center [591, 291] width 8 height 8
radio input "true"
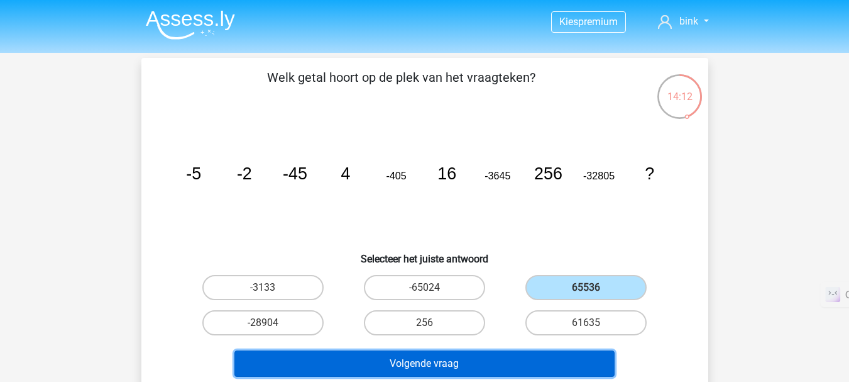
click at [570, 358] on button "Volgende vraag" at bounding box center [424, 363] width 380 height 26
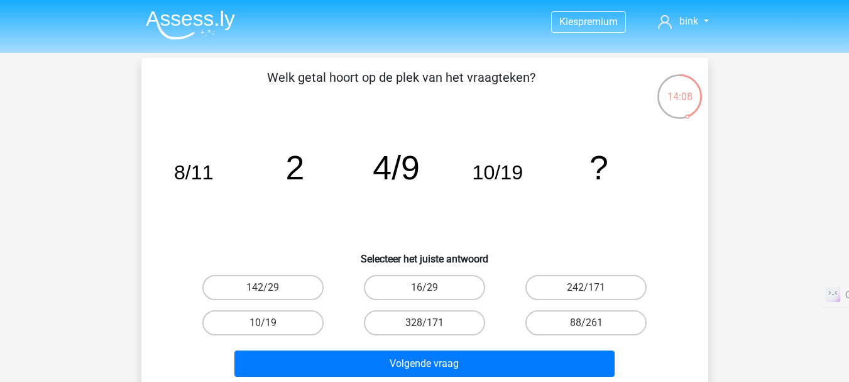
scroll to position [1, 0]
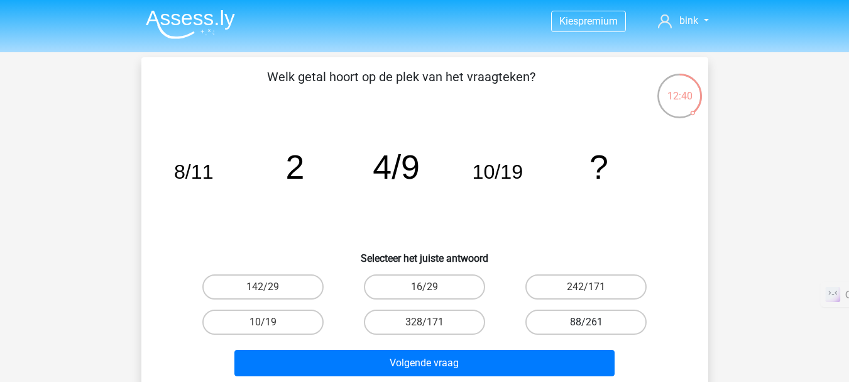
click at [608, 319] on label "88/261" at bounding box center [586, 321] width 121 height 25
click at [595, 322] on input "88/261" at bounding box center [591, 326] width 8 height 8
radio input "true"
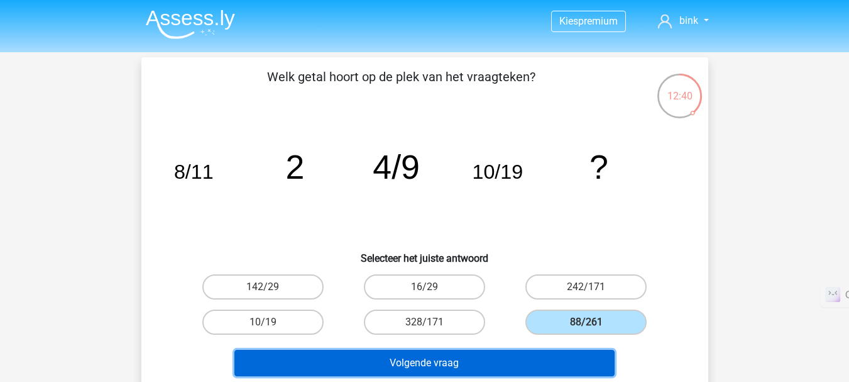
click at [549, 362] on button "Volgende vraag" at bounding box center [424, 363] width 380 height 26
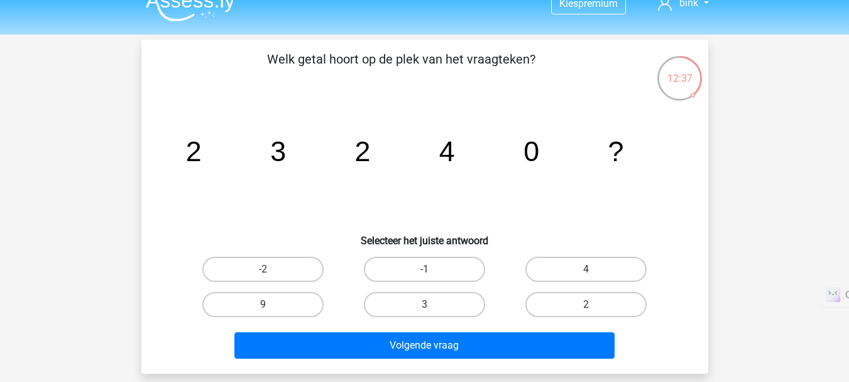
scroll to position [17, 0]
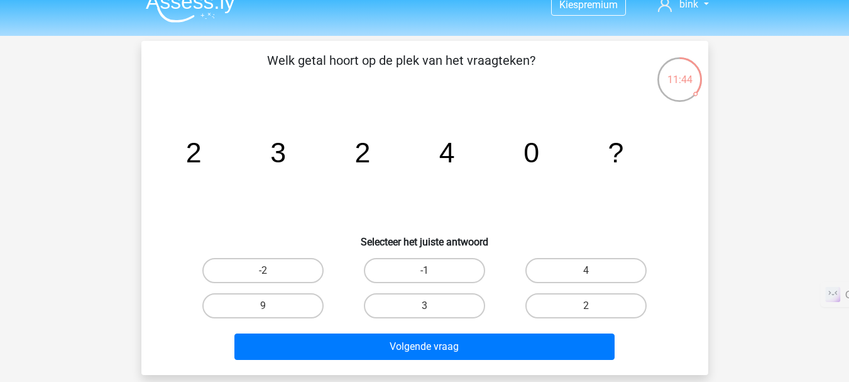
click at [587, 308] on input "2" at bounding box center [591, 310] width 8 height 8
radio input "true"
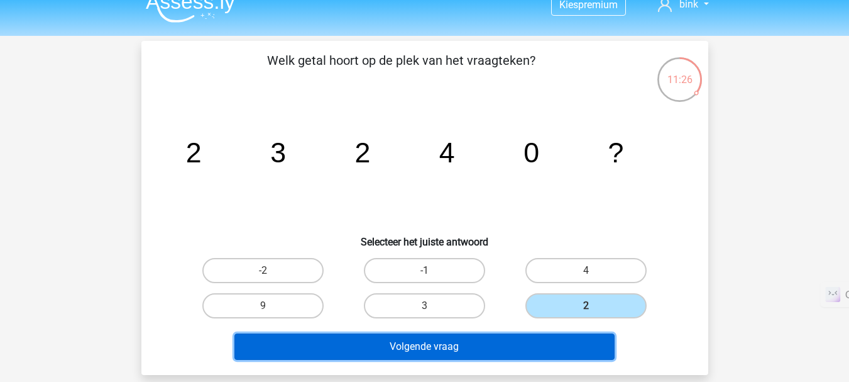
click at [568, 342] on button "Volgende vraag" at bounding box center [424, 346] width 380 height 26
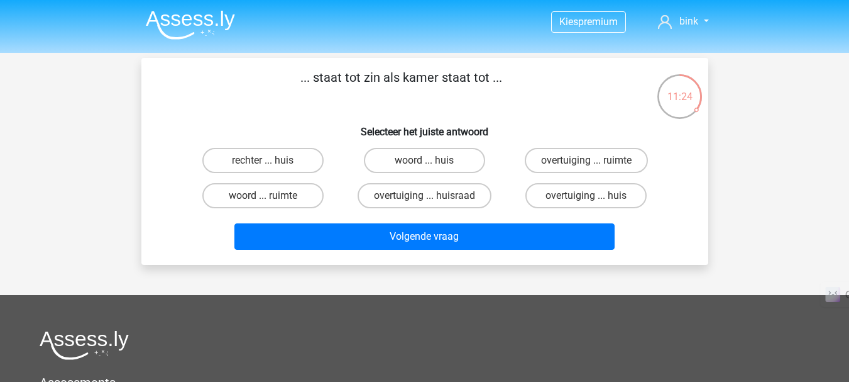
scroll to position [1, 0]
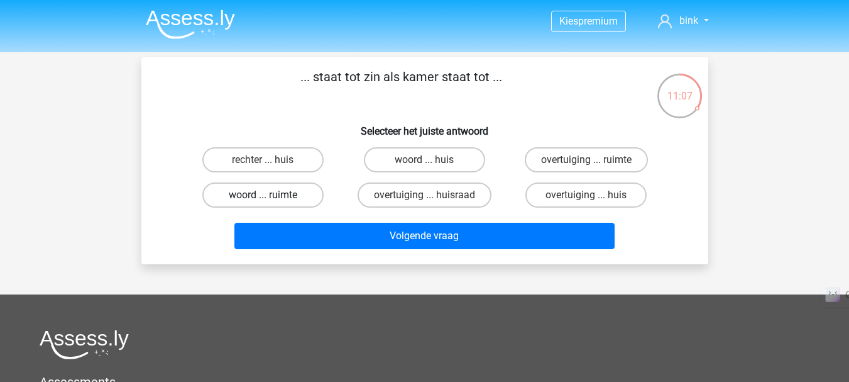
click at [275, 192] on label "woord ... ruimte" at bounding box center [262, 194] width 121 height 25
click at [271, 195] on input "woord ... ruimte" at bounding box center [267, 199] width 8 height 8
radio input "true"
click at [414, 163] on label "woord ... huis" at bounding box center [424, 159] width 121 height 25
click at [424, 163] on input "woord ... huis" at bounding box center [428, 164] width 8 height 8
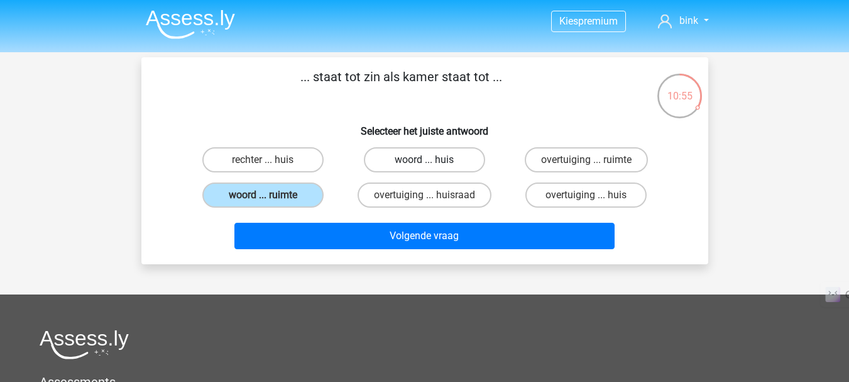
radio input "true"
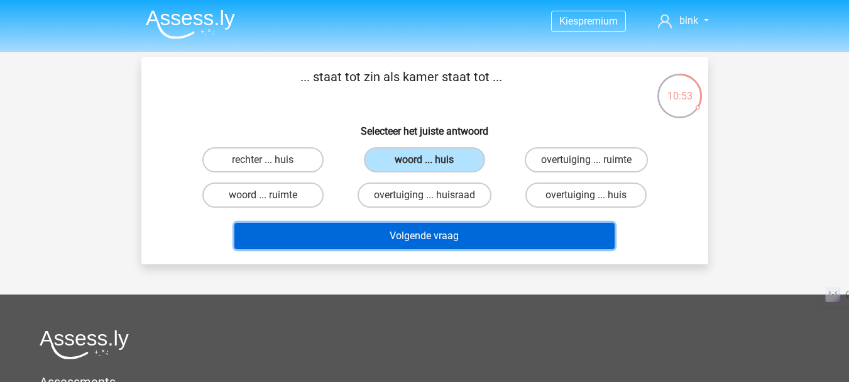
click at [422, 232] on button "Volgende vraag" at bounding box center [424, 236] width 380 height 26
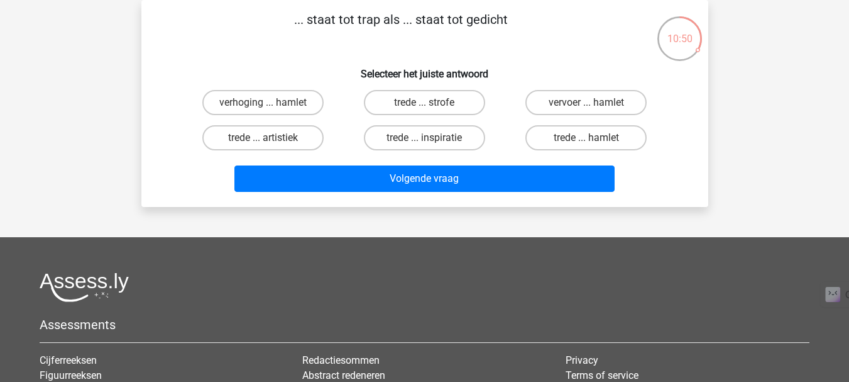
scroll to position [0, 0]
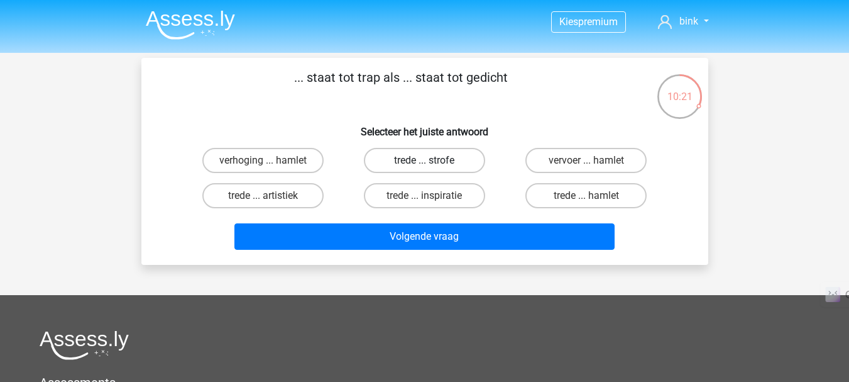
click at [453, 165] on label "trede ... strofe" at bounding box center [424, 160] width 121 height 25
click at [433, 165] on input "trede ... strofe" at bounding box center [428, 164] width 8 height 8
radio input "true"
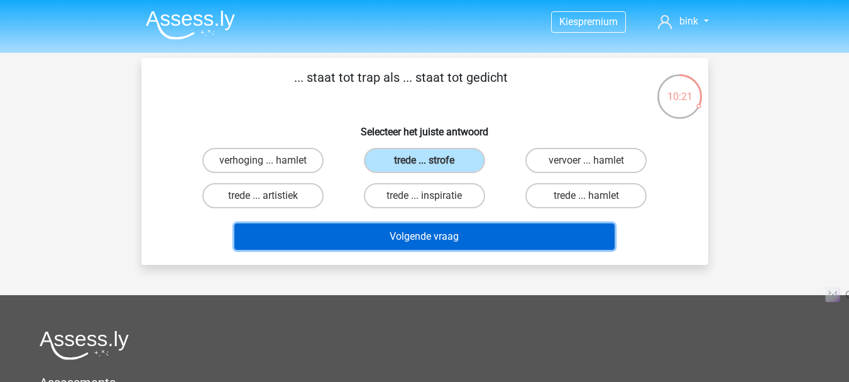
click at [484, 230] on button "Volgende vraag" at bounding box center [424, 236] width 380 height 26
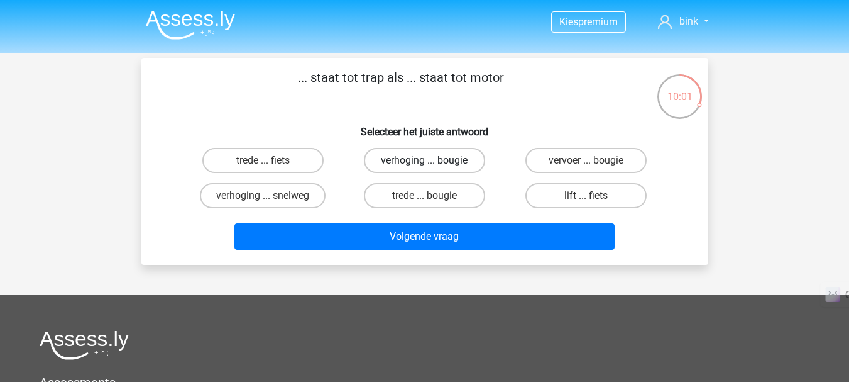
scroll to position [1, 0]
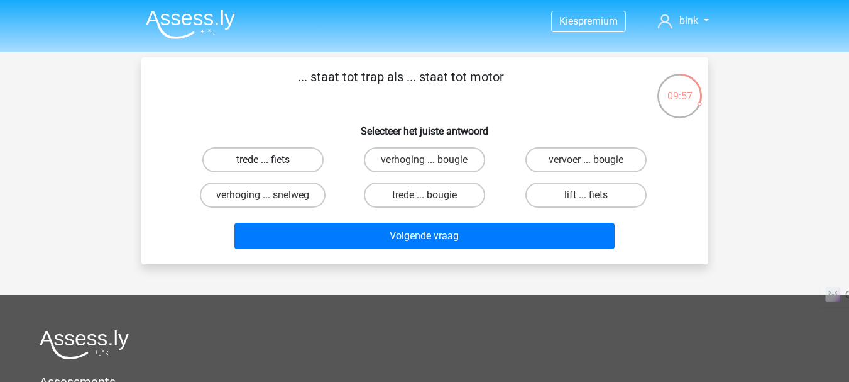
click at [281, 157] on label "trede ... fiets" at bounding box center [262, 159] width 121 height 25
click at [271, 160] on input "trede ... fiets" at bounding box center [267, 164] width 8 height 8
radio input "true"
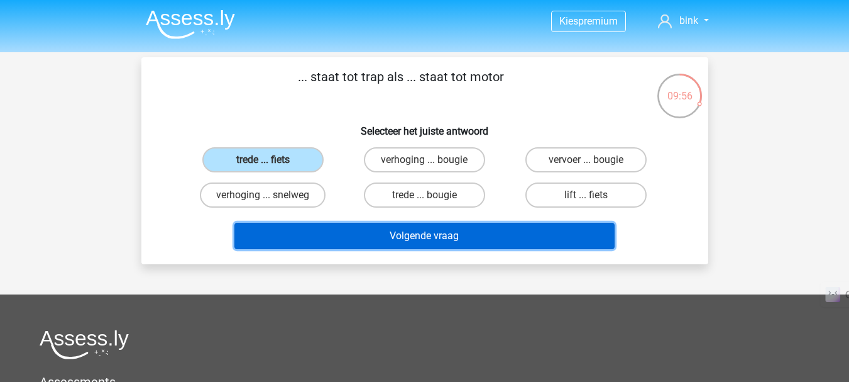
click at [395, 233] on button "Volgende vraag" at bounding box center [424, 236] width 380 height 26
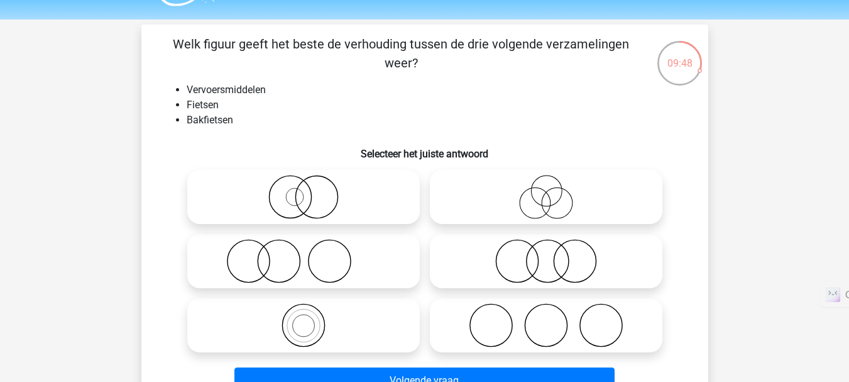
scroll to position [57, 0]
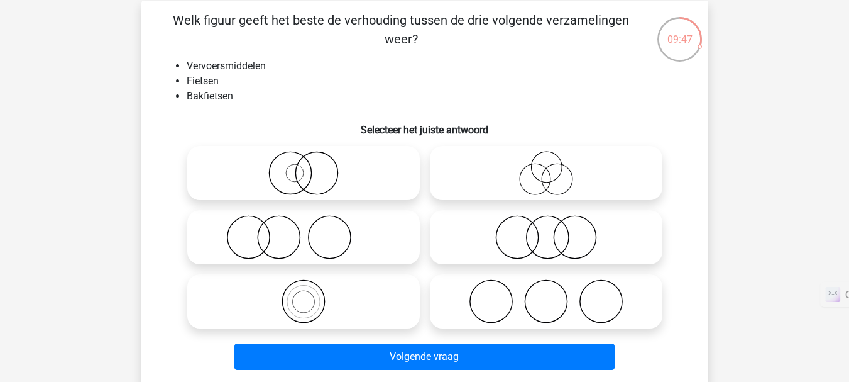
click at [301, 300] on icon at bounding box center [303, 301] width 223 height 44
click at [304, 295] on input "radio" at bounding box center [308, 291] width 8 height 8
radio input "true"
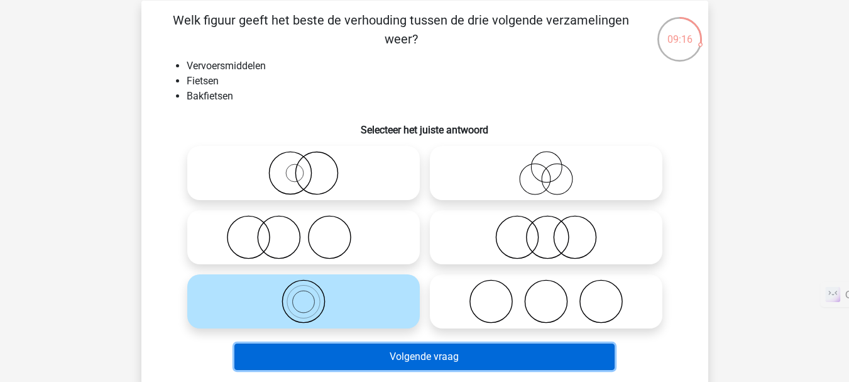
click at [377, 356] on button "Volgende vraag" at bounding box center [424, 356] width 380 height 26
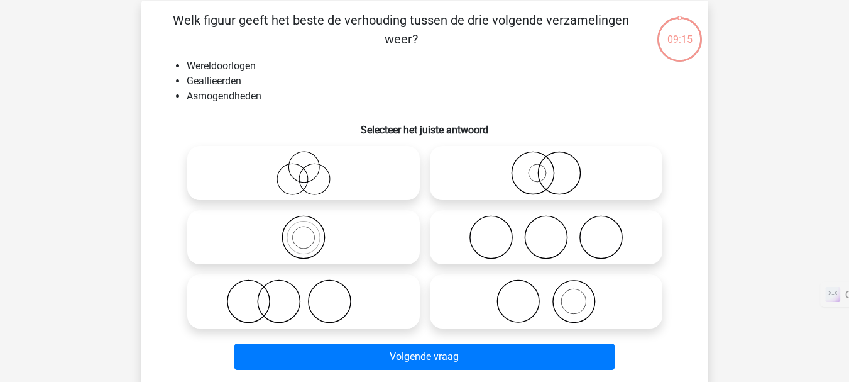
scroll to position [58, 0]
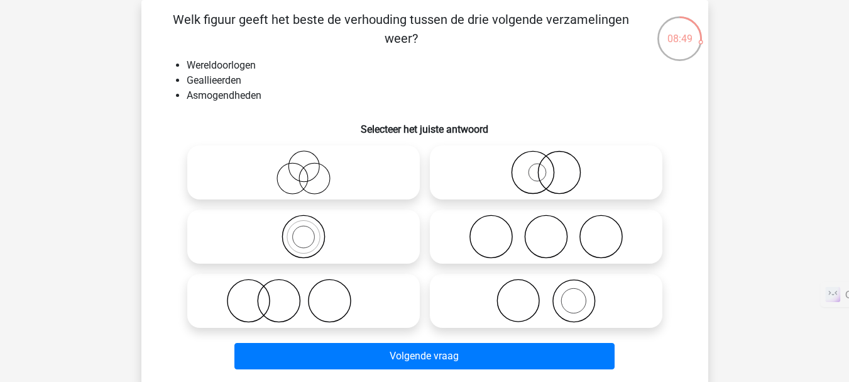
click at [313, 141] on div at bounding box center [303, 172] width 243 height 64
click at [331, 178] on icon at bounding box center [303, 172] width 223 height 44
click at [312, 166] on input "radio" at bounding box center [308, 162] width 8 height 8
radio input "true"
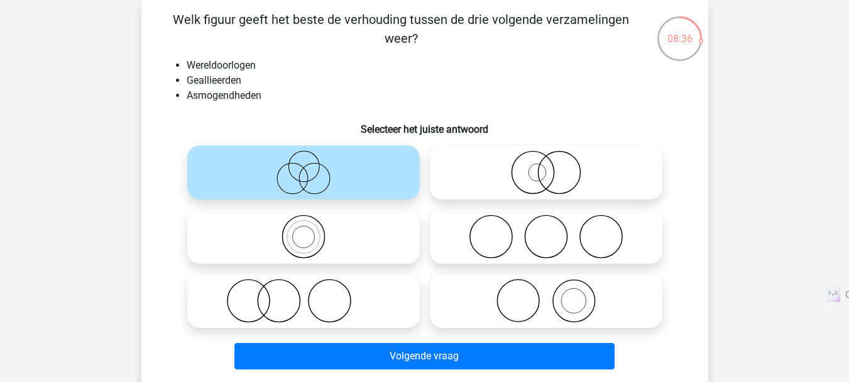
click at [564, 253] on icon at bounding box center [546, 236] width 223 height 44
click at [554, 230] on input "radio" at bounding box center [550, 226] width 8 height 8
radio input "true"
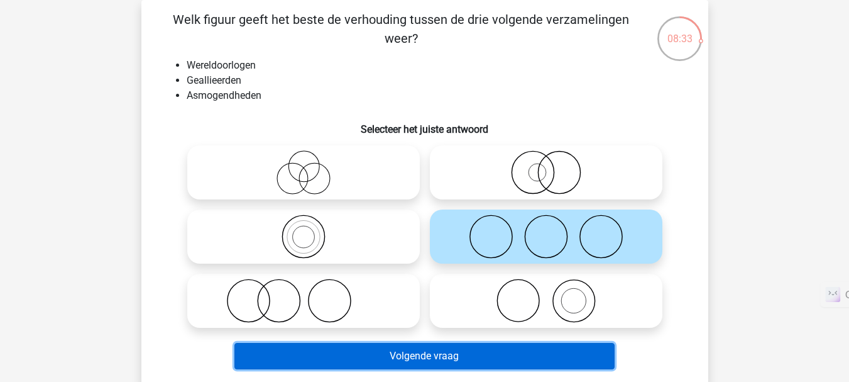
click at [525, 358] on button "Volgende vraag" at bounding box center [424, 356] width 380 height 26
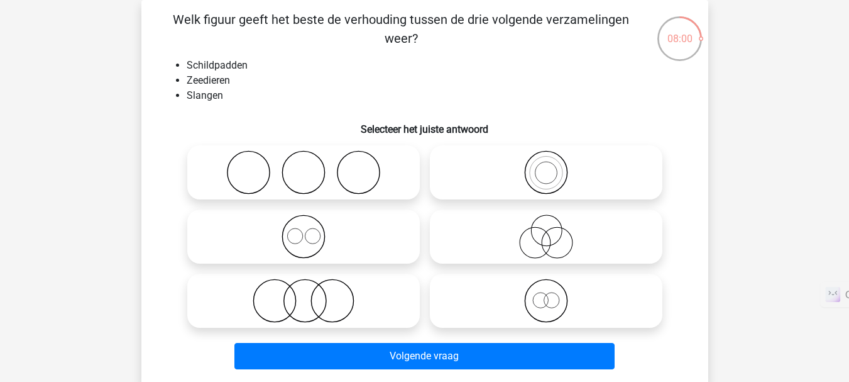
click at [337, 245] on icon at bounding box center [303, 236] width 223 height 44
click at [312, 230] on input "radio" at bounding box center [308, 226] width 8 height 8
radio input "true"
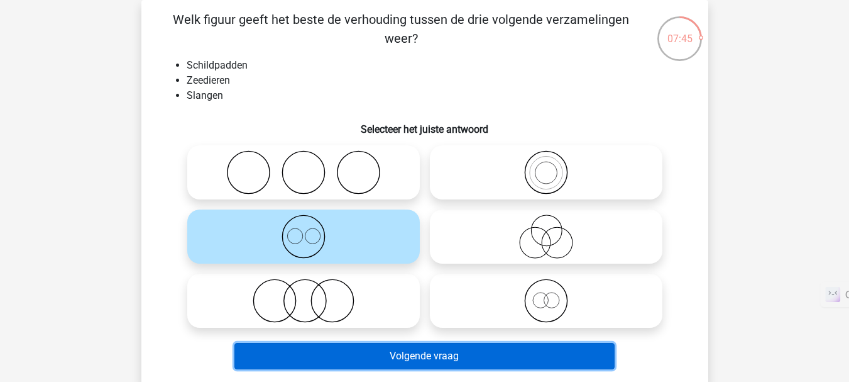
click at [478, 353] on button "Volgende vraag" at bounding box center [424, 356] width 380 height 26
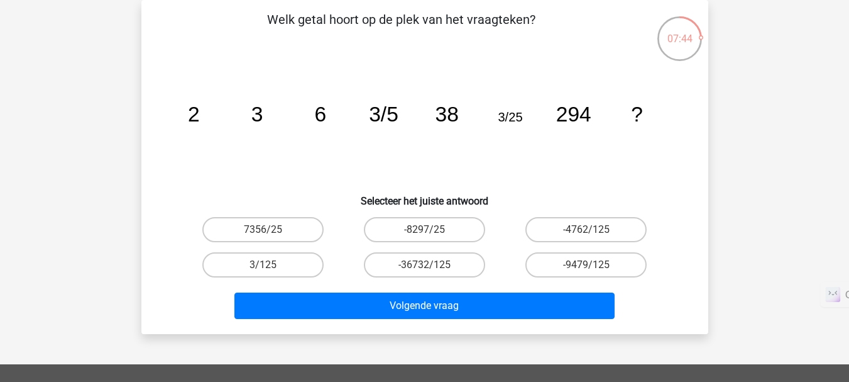
scroll to position [0, 0]
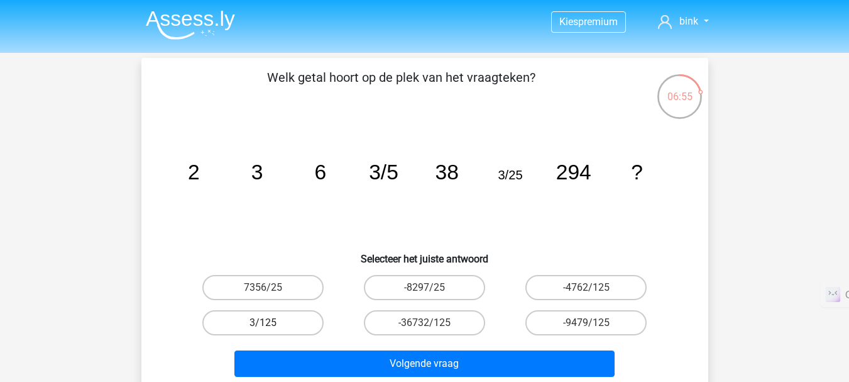
click at [278, 317] on label "3/125" at bounding box center [262, 322] width 121 height 25
click at [271, 323] on input "3/125" at bounding box center [267, 327] width 8 height 8
radio input "true"
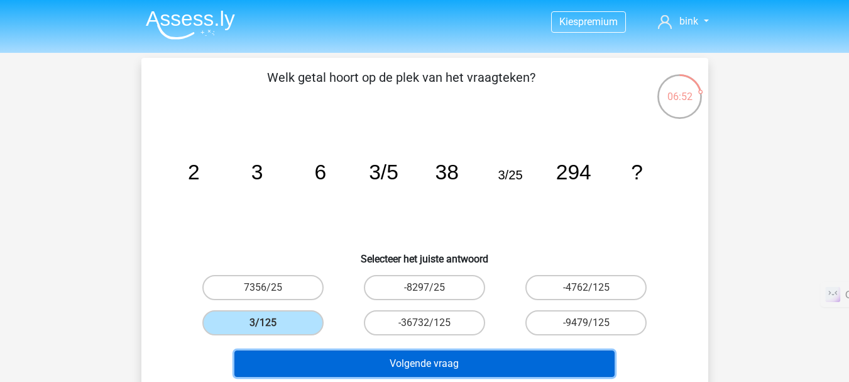
click at [441, 365] on button "Volgende vraag" at bounding box center [424, 363] width 380 height 26
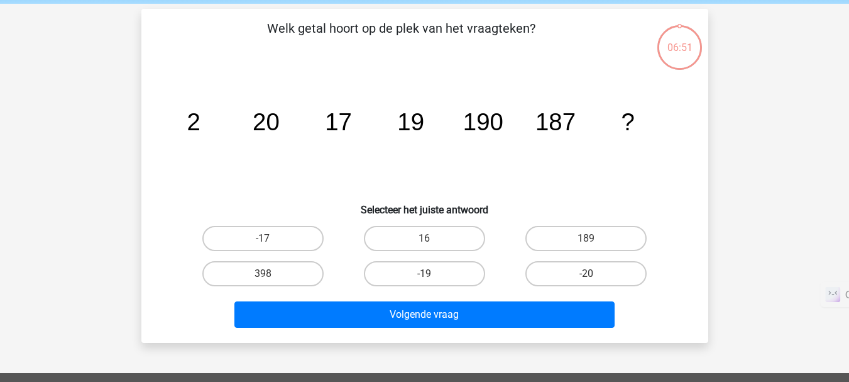
scroll to position [58, 0]
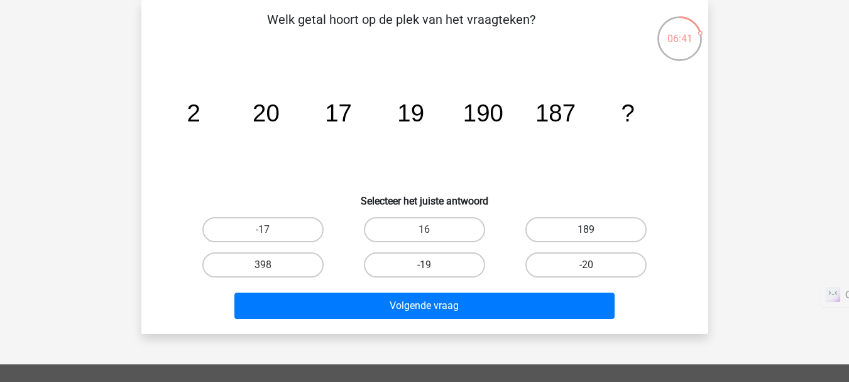
click at [586, 220] on label "189" at bounding box center [586, 229] width 121 height 25
click at [587, 229] on input "189" at bounding box center [591, 233] width 8 height 8
radio input "true"
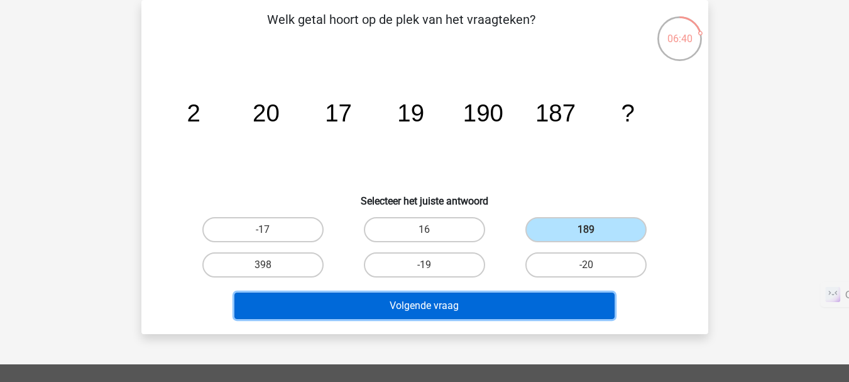
click at [523, 298] on button "Volgende vraag" at bounding box center [424, 305] width 380 height 26
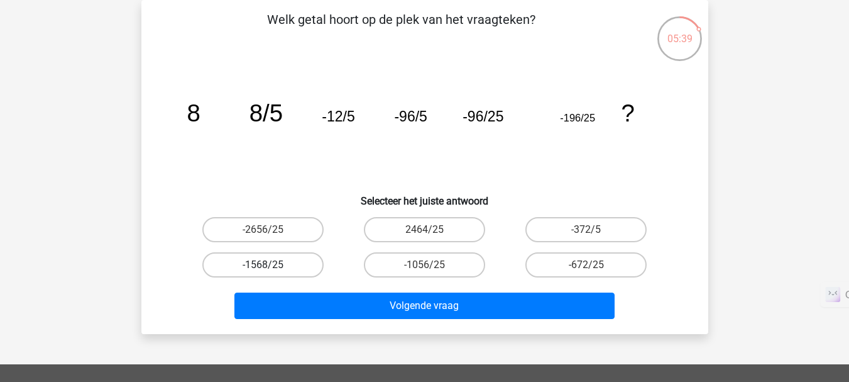
click at [290, 270] on label "-1568/25" at bounding box center [262, 264] width 121 height 25
click at [271, 270] on input "-1568/25" at bounding box center [267, 269] width 8 height 8
radio input "true"
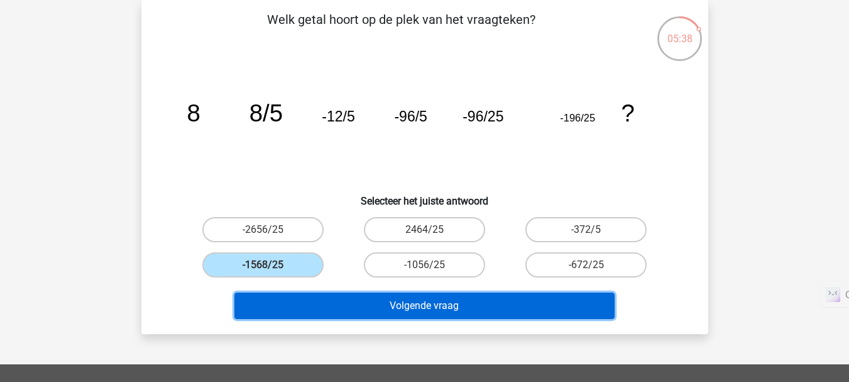
click at [352, 313] on button "Volgende vraag" at bounding box center [424, 305] width 380 height 26
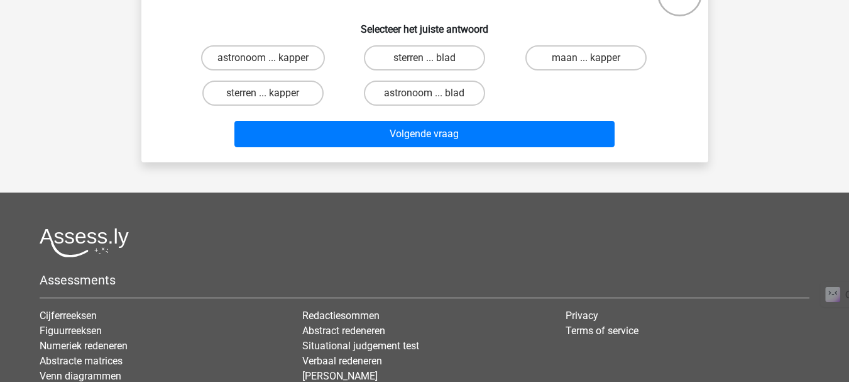
scroll to position [0, 0]
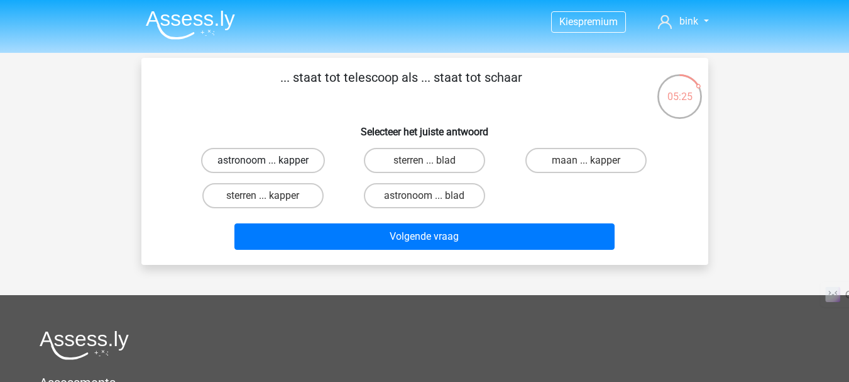
click at [305, 158] on label "astronoom ... kapper" at bounding box center [263, 160] width 124 height 25
click at [271, 160] on input "astronoom ... kapper" at bounding box center [267, 164] width 8 height 8
radio input "true"
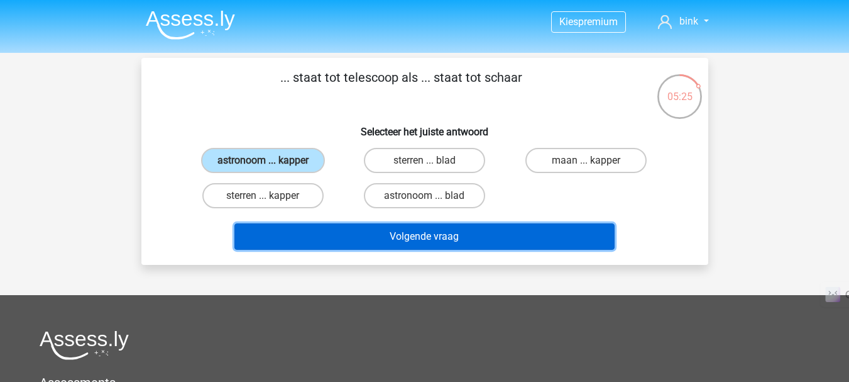
click at [405, 233] on button "Volgende vraag" at bounding box center [424, 236] width 380 height 26
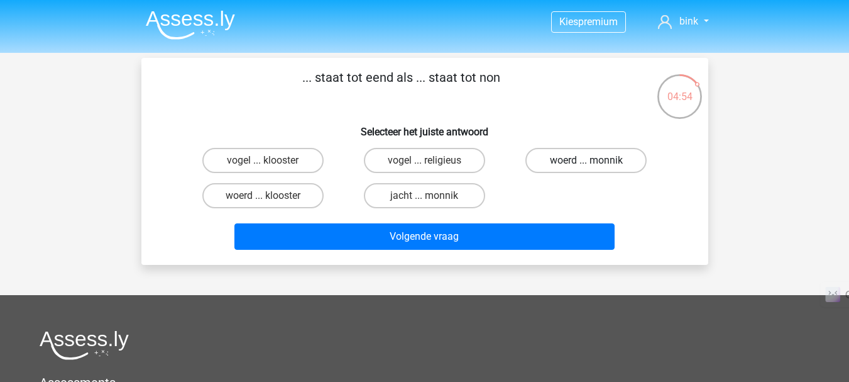
click at [556, 173] on label "woerd ... monnik" at bounding box center [586, 160] width 121 height 25
click at [587, 168] on input "woerd ... monnik" at bounding box center [591, 164] width 8 height 8
radio input "true"
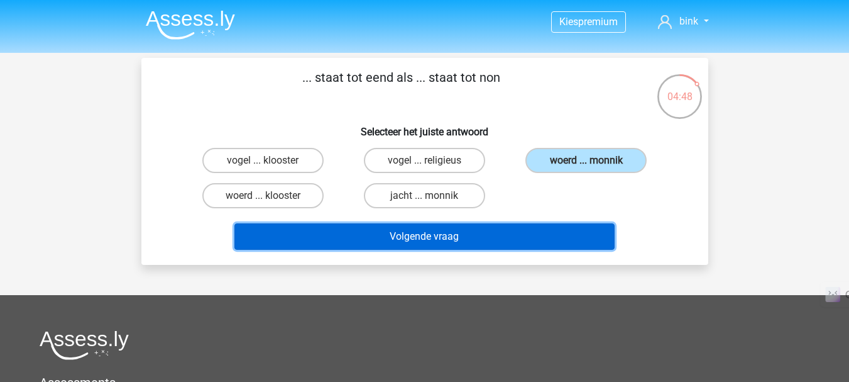
click at [515, 241] on button "Volgende vraag" at bounding box center [424, 236] width 380 height 26
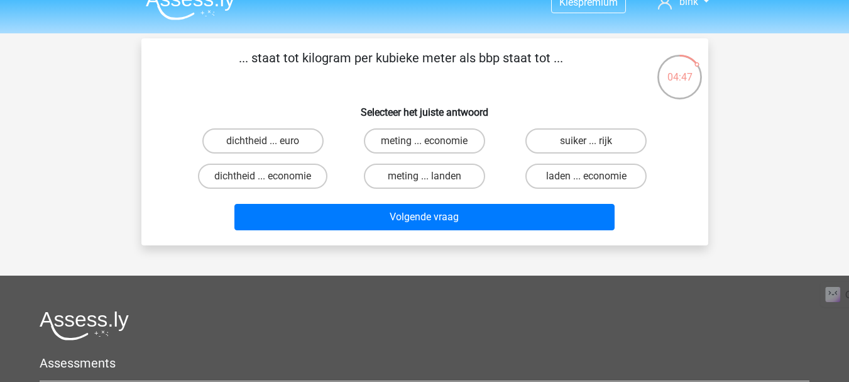
scroll to position [18, 0]
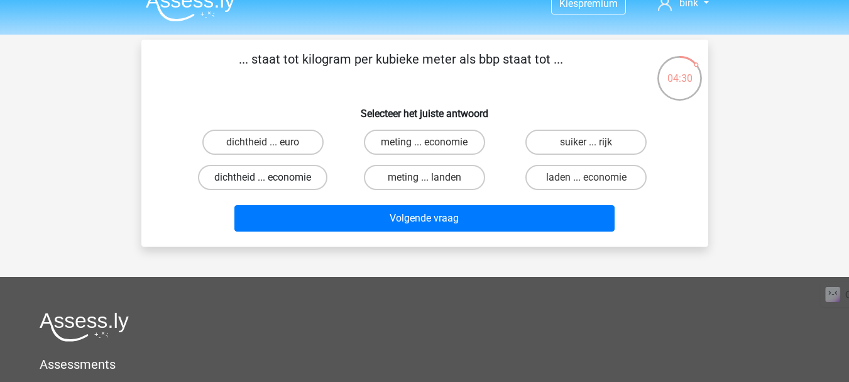
click at [312, 179] on label "dichtheid ... economie" at bounding box center [263, 177] width 130 height 25
click at [271, 179] on input "dichtheid ... economie" at bounding box center [267, 181] width 8 height 8
radio input "true"
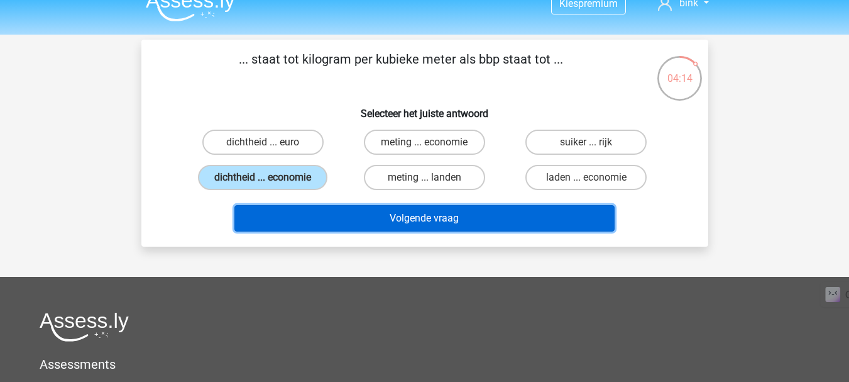
click at [375, 224] on button "Volgende vraag" at bounding box center [424, 218] width 380 height 26
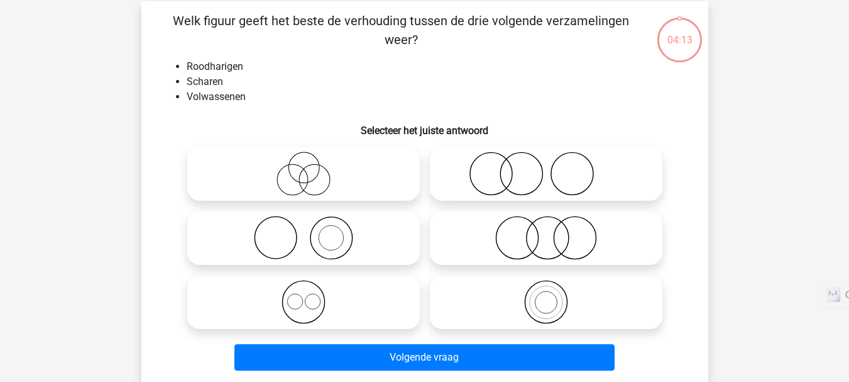
scroll to position [58, 0]
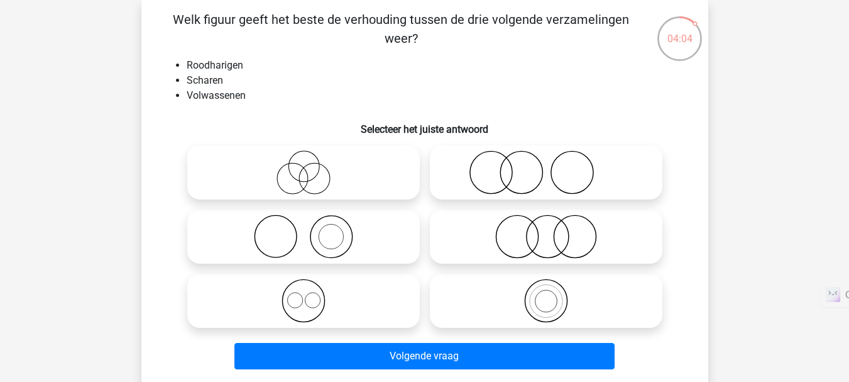
click at [358, 229] on icon at bounding box center [303, 236] width 223 height 44
click at [312, 229] on input "radio" at bounding box center [308, 226] width 8 height 8
radio input "true"
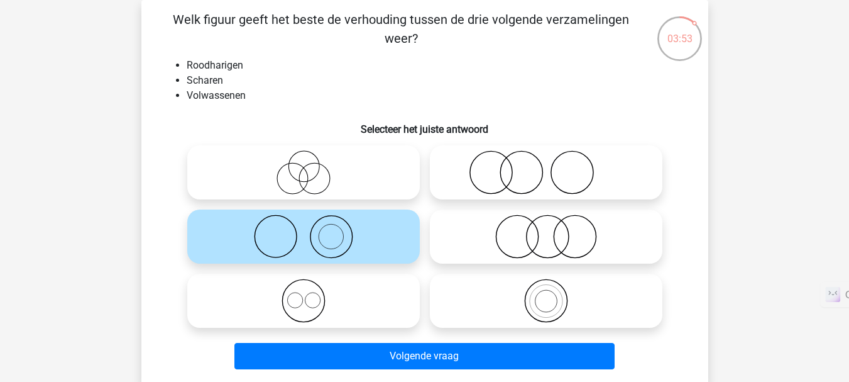
click at [364, 295] on icon at bounding box center [303, 300] width 223 height 44
click at [312, 294] on input "radio" at bounding box center [308, 290] width 8 height 8
radio input "true"
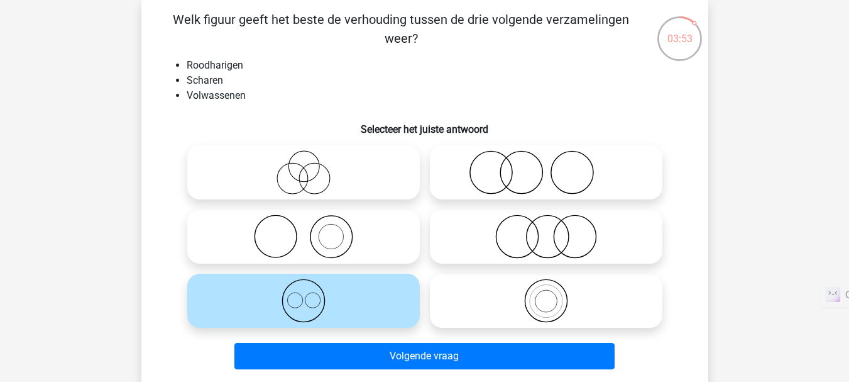
click at [364, 295] on icon at bounding box center [303, 300] width 223 height 44
click at [312, 294] on input "radio" at bounding box center [308, 290] width 8 height 8
click at [489, 162] on icon at bounding box center [546, 172] width 223 height 44
click at [546, 162] on input "radio" at bounding box center [550, 162] width 8 height 8
radio input "true"
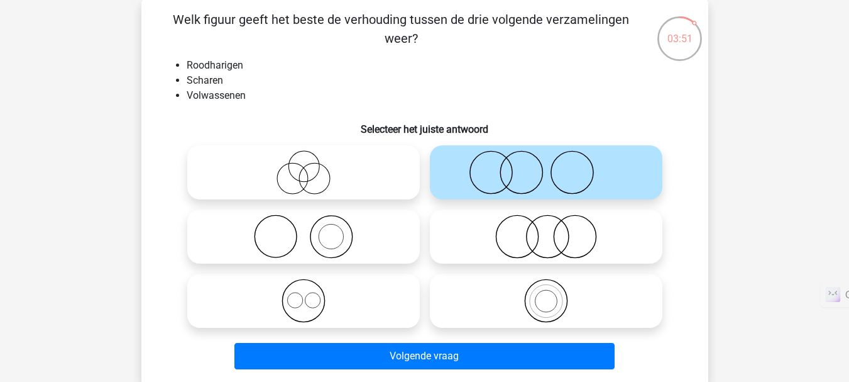
click at [336, 264] on div at bounding box center [303, 236] width 243 height 64
click at [463, 167] on icon at bounding box center [546, 172] width 223 height 44
click at [546, 166] on input "radio" at bounding box center [550, 162] width 8 height 8
click at [367, 228] on icon at bounding box center [303, 236] width 223 height 44
click at [312, 228] on input "radio" at bounding box center [308, 226] width 8 height 8
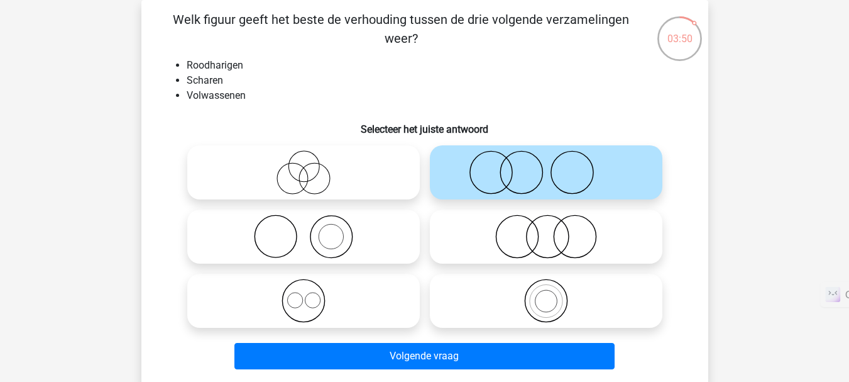
radio input "true"
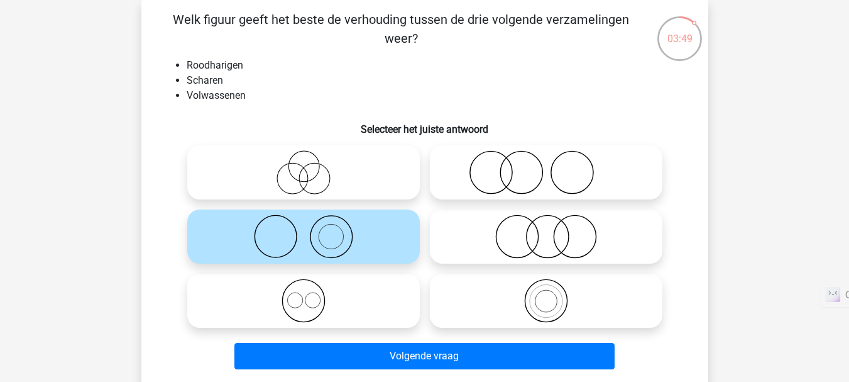
click at [473, 171] on icon at bounding box center [546, 172] width 223 height 44
click at [546, 166] on input "radio" at bounding box center [550, 162] width 8 height 8
radio input "true"
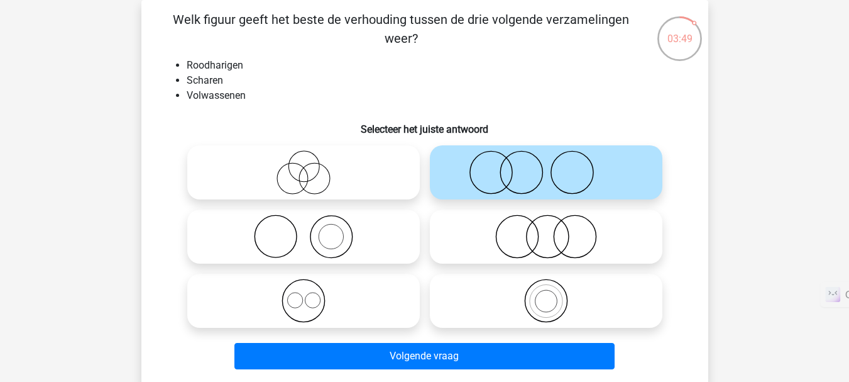
click at [376, 243] on icon at bounding box center [303, 236] width 223 height 44
click at [312, 230] on input "radio" at bounding box center [308, 226] width 8 height 8
radio input "true"
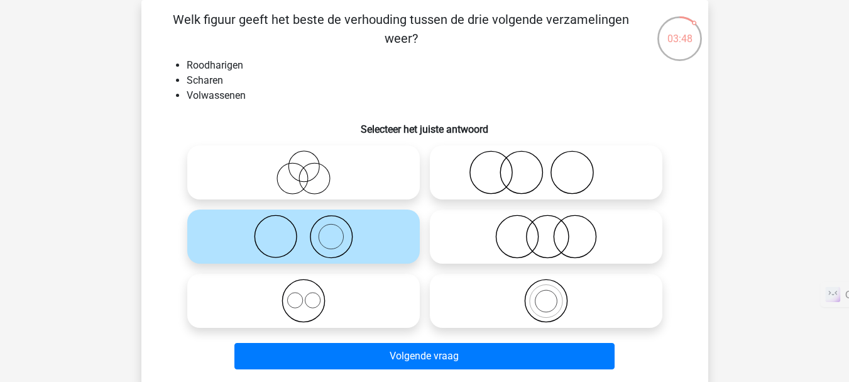
click at [471, 167] on circle at bounding box center [491, 173] width 42 height 42
click at [546, 166] on input "radio" at bounding box center [550, 162] width 8 height 8
radio input "true"
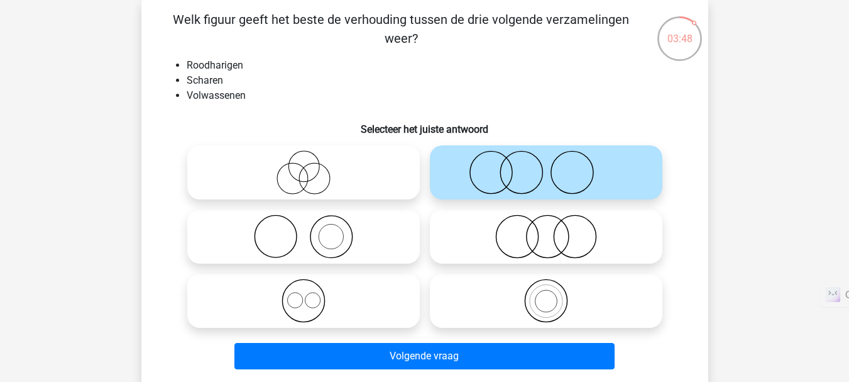
click at [387, 235] on icon at bounding box center [303, 236] width 223 height 44
click at [312, 230] on input "radio" at bounding box center [308, 226] width 8 height 8
radio input "true"
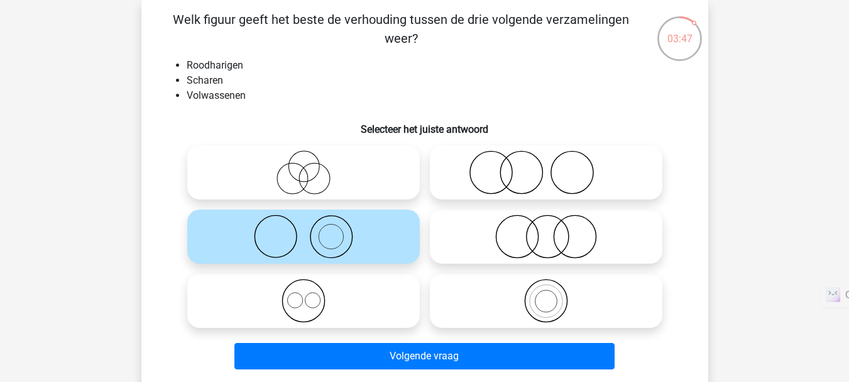
click at [494, 163] on icon at bounding box center [546, 172] width 223 height 44
click at [546, 163] on input "radio" at bounding box center [550, 162] width 8 height 8
radio input "true"
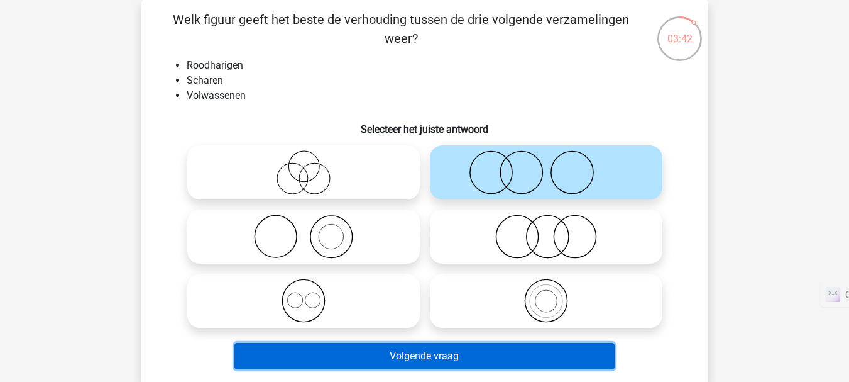
click at [441, 355] on button "Volgende vraag" at bounding box center [424, 356] width 380 height 26
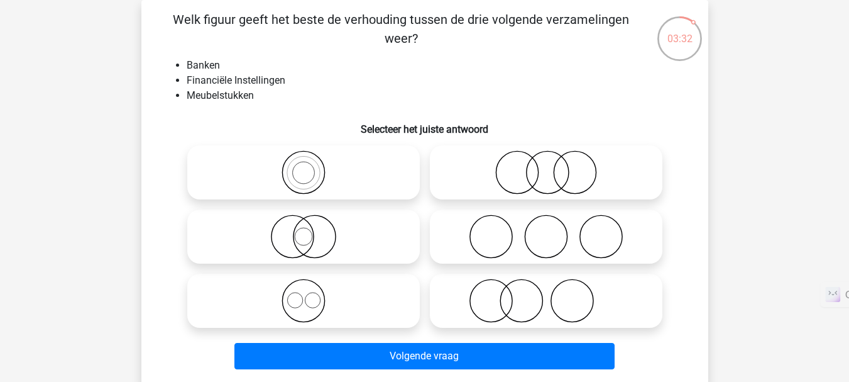
click at [331, 303] on icon at bounding box center [303, 300] width 223 height 44
click at [312, 294] on input "radio" at bounding box center [308, 290] width 8 height 8
radio input "true"
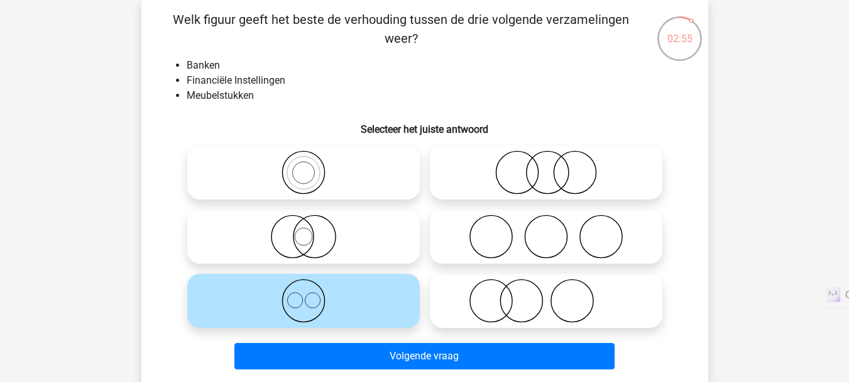
click at [339, 286] on icon at bounding box center [303, 300] width 223 height 44
click at [312, 286] on input "radio" at bounding box center [308, 290] width 8 height 8
click at [573, 189] on icon at bounding box center [546, 172] width 223 height 44
click at [554, 166] on input "radio" at bounding box center [550, 162] width 8 height 8
radio input "true"
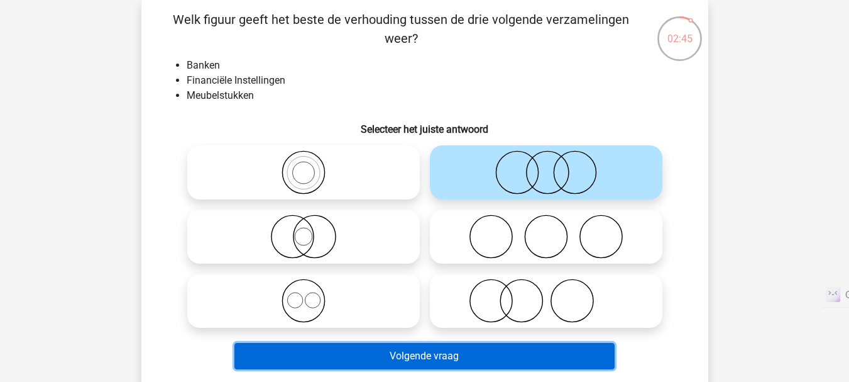
click at [437, 348] on button "Volgende vraag" at bounding box center [424, 356] width 380 height 26
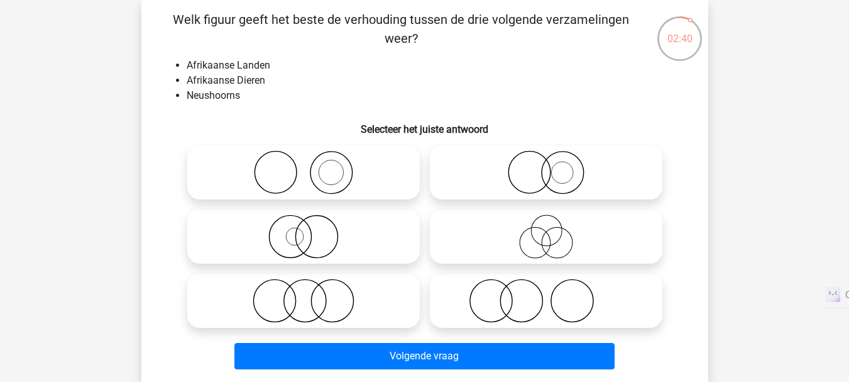
click at [514, 292] on icon at bounding box center [546, 300] width 223 height 44
click at [546, 292] on input "radio" at bounding box center [550, 290] width 8 height 8
radio input "true"
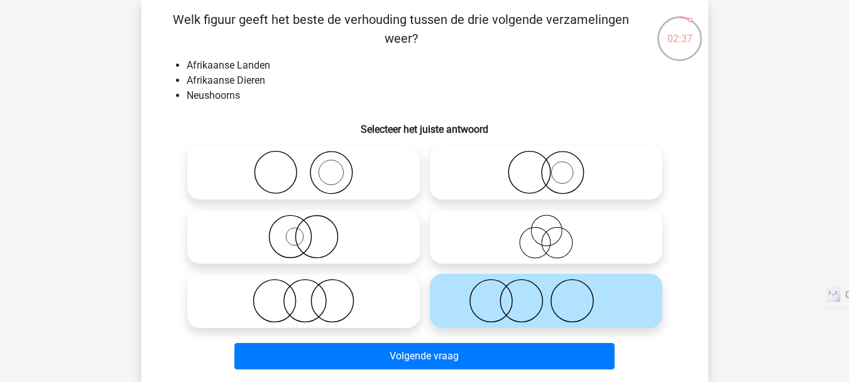
click at [318, 165] on icon at bounding box center [303, 172] width 223 height 44
click at [312, 165] on input "radio" at bounding box center [308, 162] width 8 height 8
radio input "true"
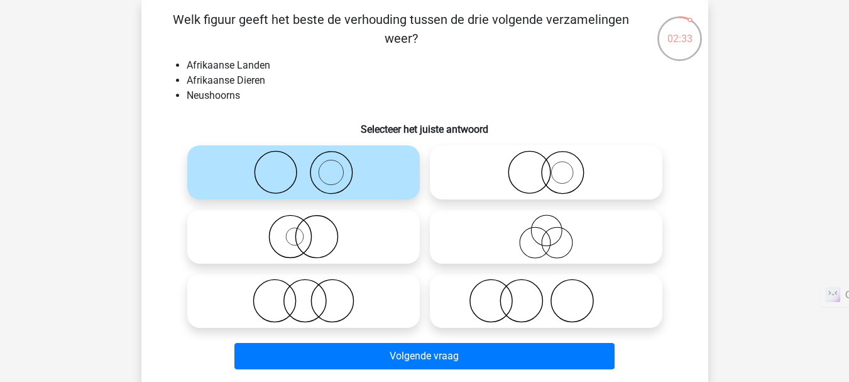
click at [492, 292] on icon at bounding box center [546, 300] width 223 height 44
click at [546, 292] on input "radio" at bounding box center [550, 290] width 8 height 8
radio input "true"
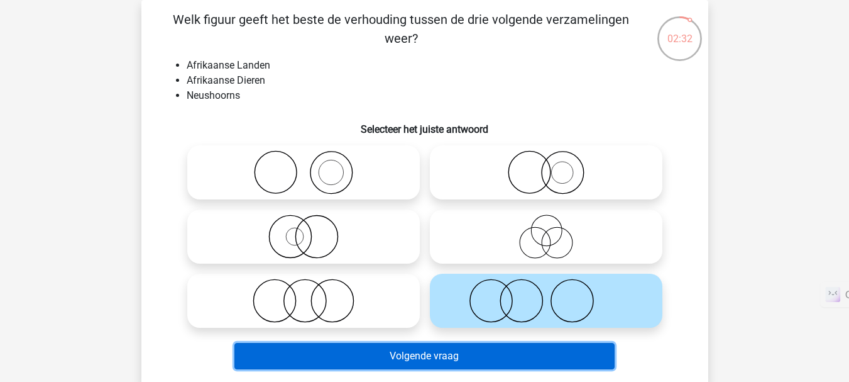
click at [471, 355] on button "Volgende vraag" at bounding box center [424, 356] width 380 height 26
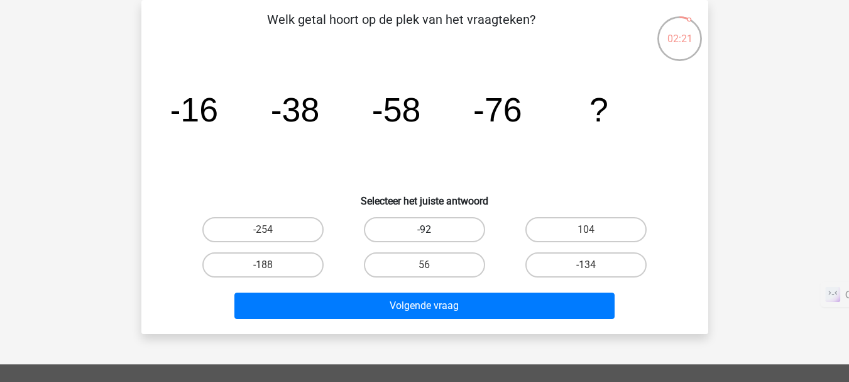
click at [453, 229] on label "-92" at bounding box center [424, 229] width 121 height 25
click at [433, 229] on input "-92" at bounding box center [428, 233] width 8 height 8
radio input "true"
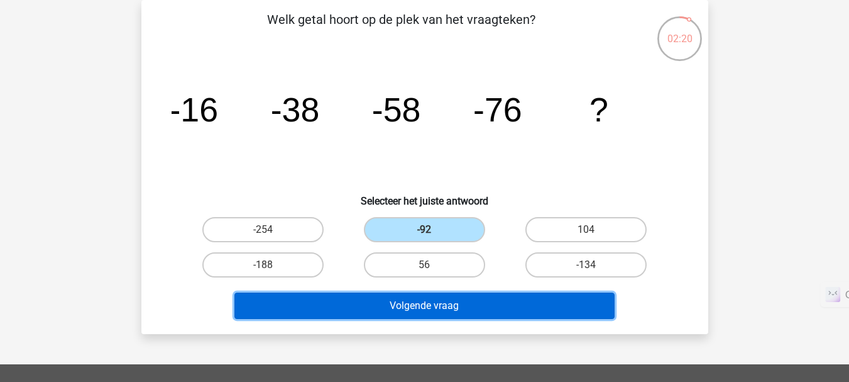
click at [485, 308] on button "Volgende vraag" at bounding box center [424, 305] width 380 height 26
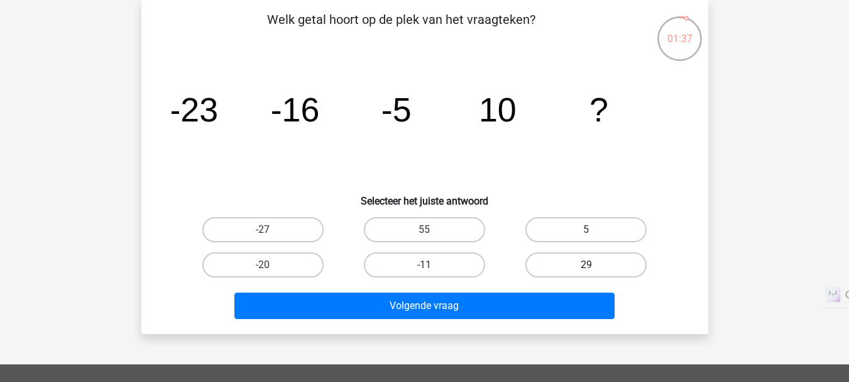
click at [620, 260] on label "29" at bounding box center [586, 264] width 121 height 25
click at [595, 265] on input "29" at bounding box center [591, 269] width 8 height 8
radio input "true"
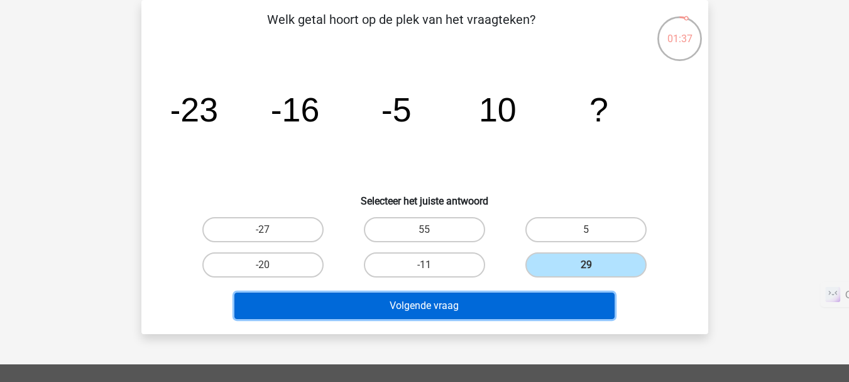
click at [549, 307] on button "Volgende vraag" at bounding box center [424, 305] width 380 height 26
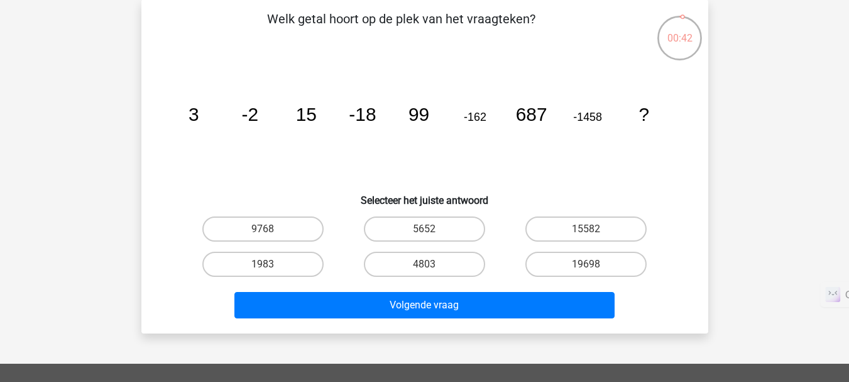
scroll to position [74, 0]
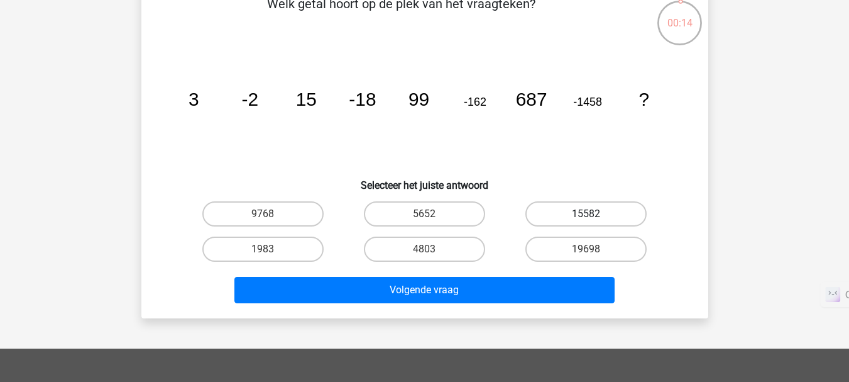
click at [539, 215] on label "15582" at bounding box center [586, 213] width 121 height 25
click at [587, 215] on input "15582" at bounding box center [591, 218] width 8 height 8
radio input "true"
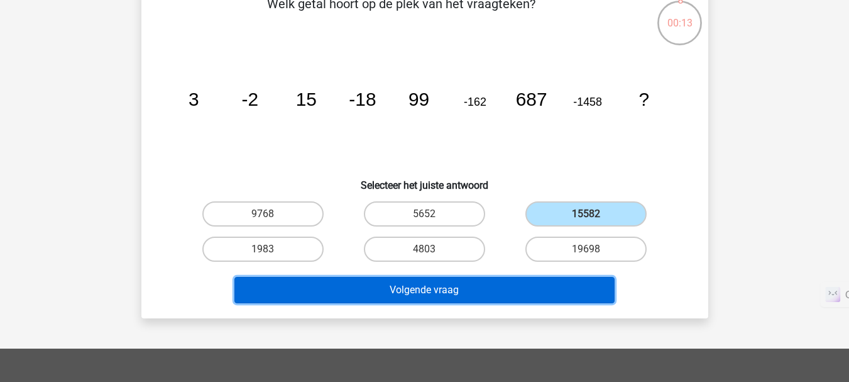
click at [497, 294] on button "Volgende vraag" at bounding box center [424, 290] width 380 height 26
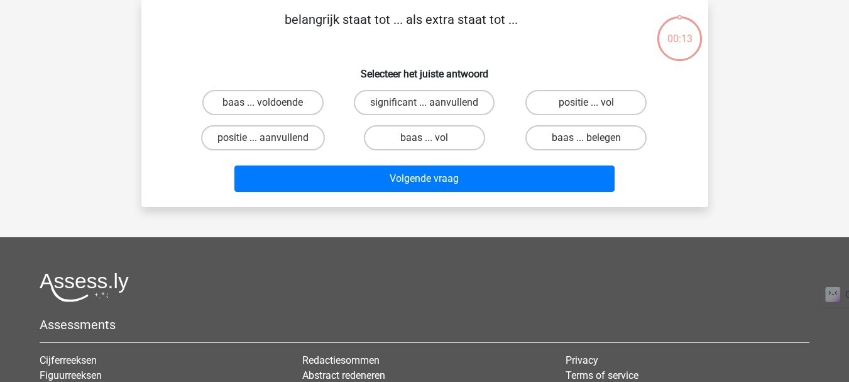
scroll to position [0, 0]
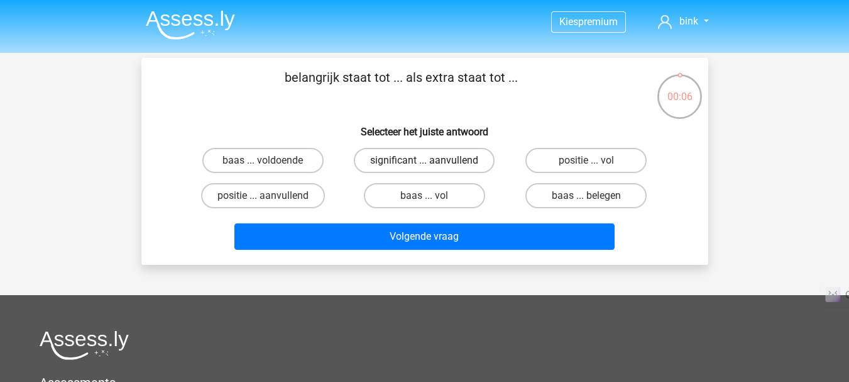
click at [390, 162] on label "significant ... aanvullend" at bounding box center [424, 160] width 141 height 25
click at [424, 162] on input "significant ... aanvullend" at bounding box center [428, 164] width 8 height 8
radio input "true"
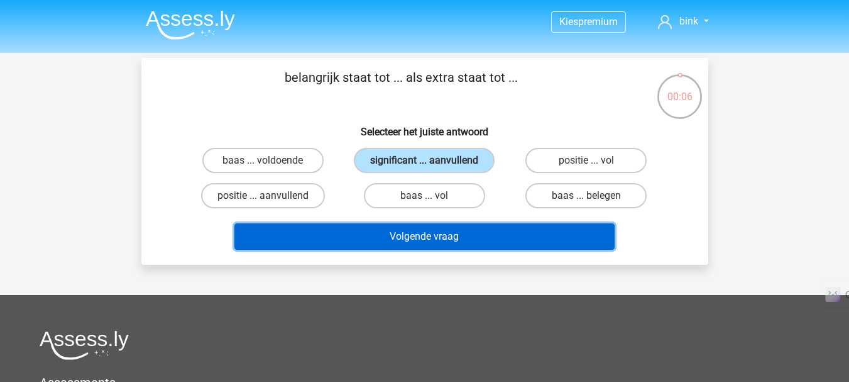
click at [430, 230] on button "Volgende vraag" at bounding box center [424, 236] width 380 height 26
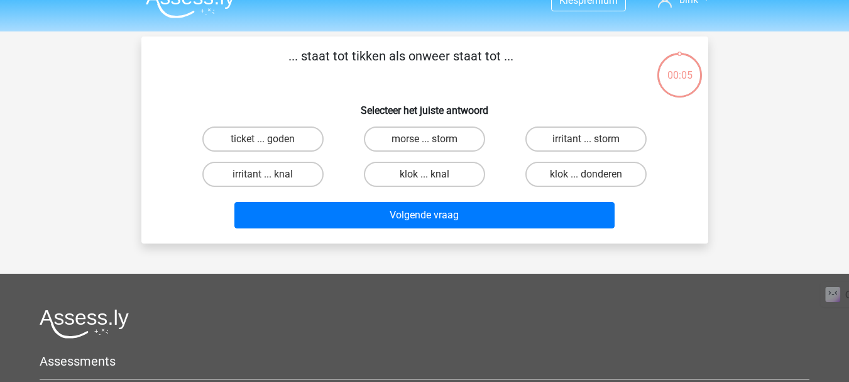
scroll to position [18, 0]
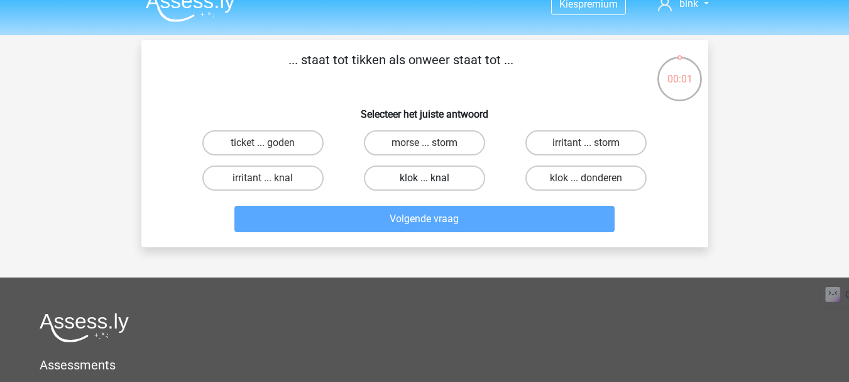
click at [403, 173] on label "klok ... knal" at bounding box center [424, 177] width 121 height 25
click at [424, 178] on input "klok ... knal" at bounding box center [428, 182] width 8 height 8
radio input "true"
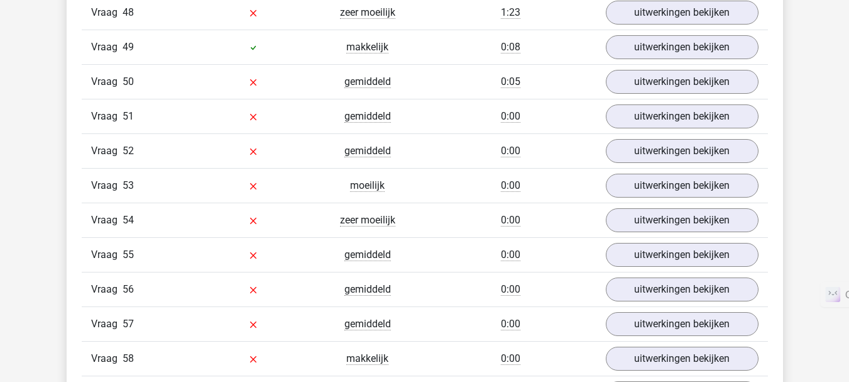
scroll to position [3062, 0]
click at [635, 121] on link "uitwerkingen bekijken" at bounding box center [681, 117] width 175 height 28
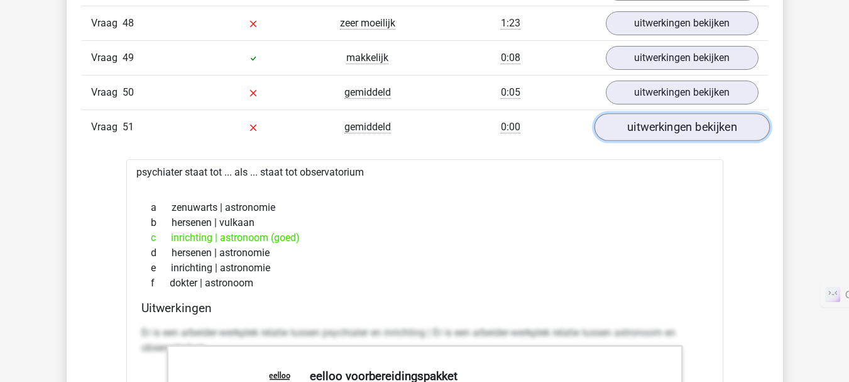
scroll to position [3041, 0]
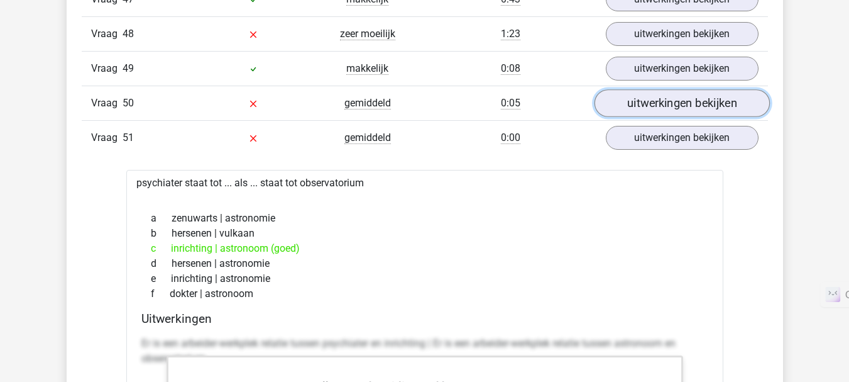
click at [641, 113] on link "uitwerkingen bekijken" at bounding box center [681, 103] width 175 height 28
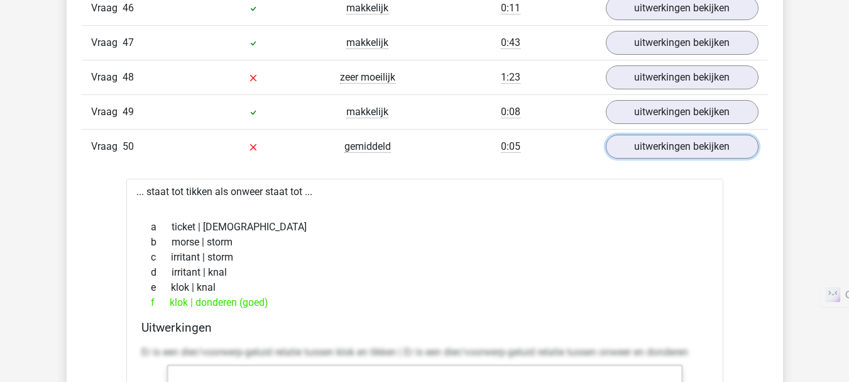
scroll to position [2997, 0]
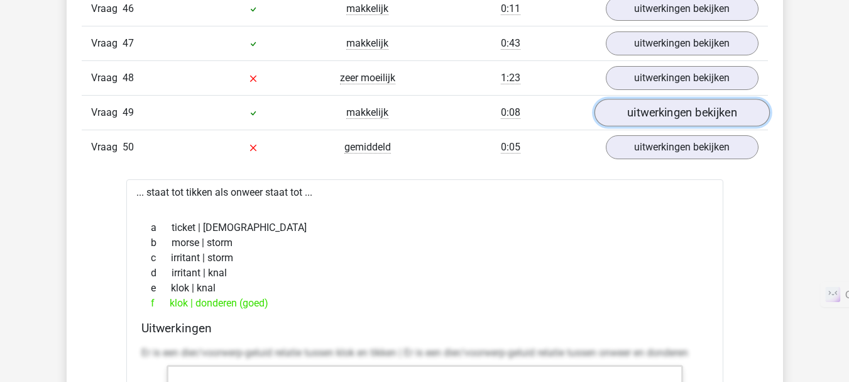
click at [642, 105] on link "uitwerkingen bekijken" at bounding box center [681, 113] width 175 height 28
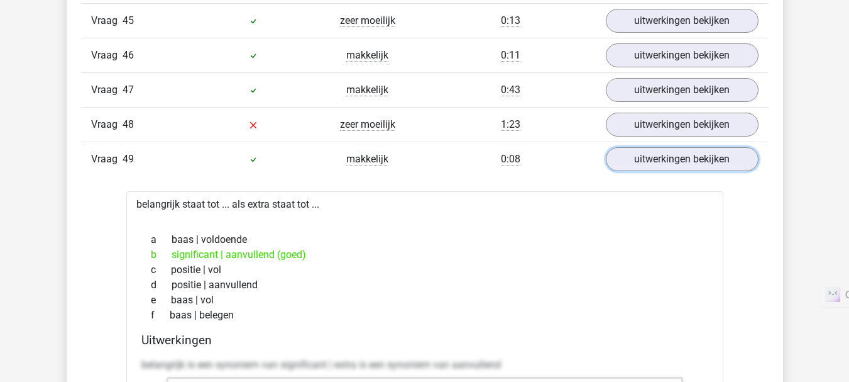
scroll to position [2949, 0]
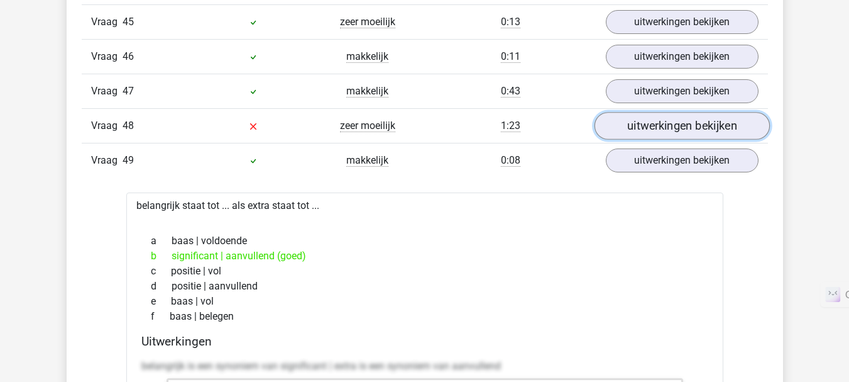
click at [640, 122] on link "uitwerkingen bekijken" at bounding box center [681, 126] width 175 height 28
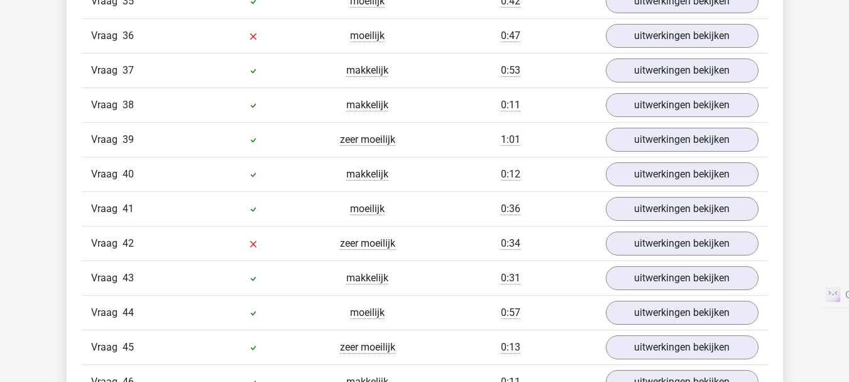
scroll to position [2621, 0]
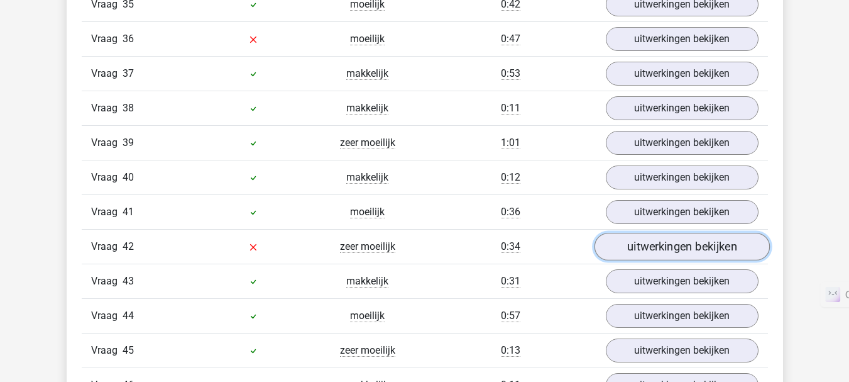
click at [620, 253] on link "uitwerkingen bekijken" at bounding box center [681, 247] width 175 height 28
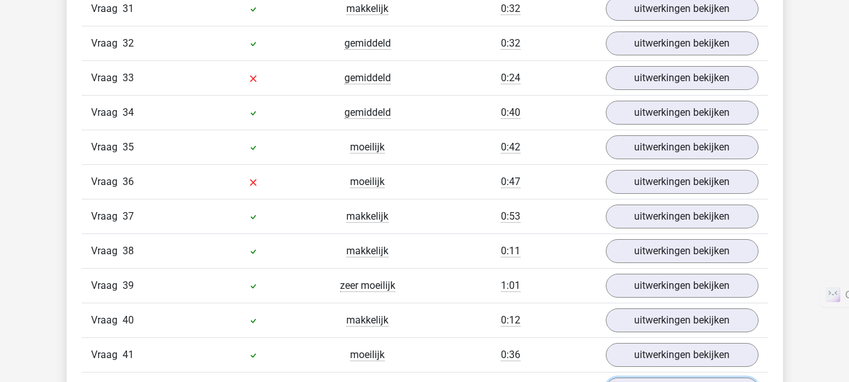
scroll to position [2478, 0]
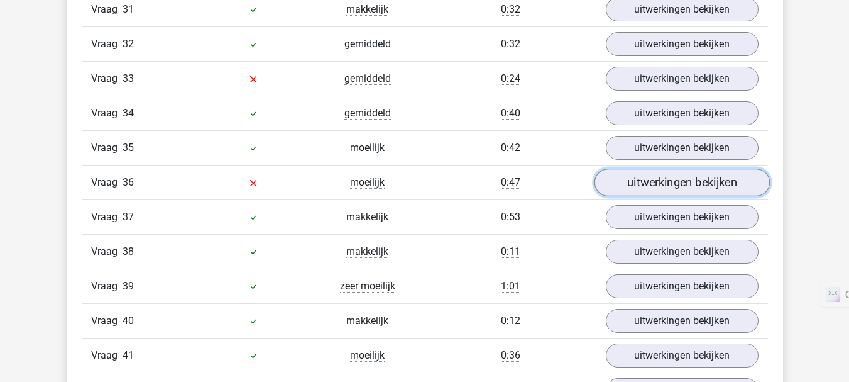
click at [629, 179] on link "uitwerkingen bekijken" at bounding box center [681, 182] width 175 height 28
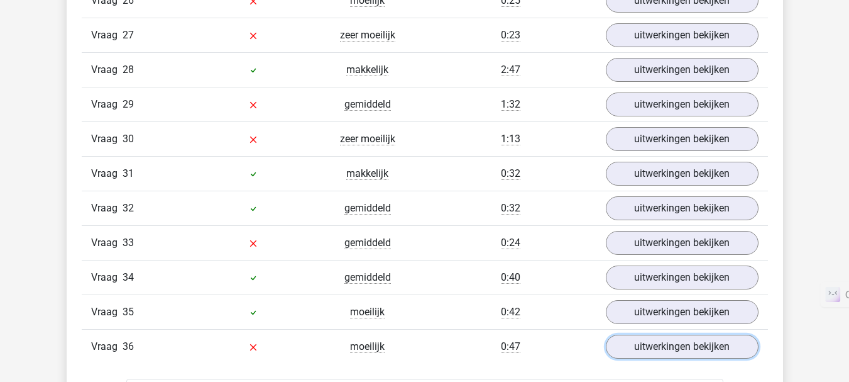
scroll to position [2312, 0]
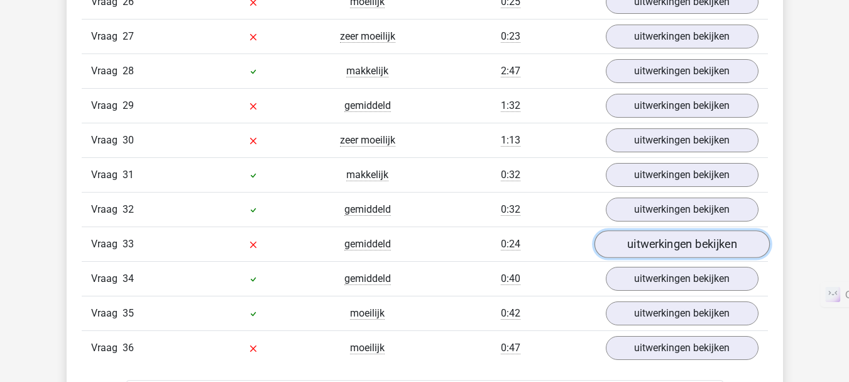
click at [629, 249] on link "uitwerkingen bekijken" at bounding box center [681, 244] width 175 height 28
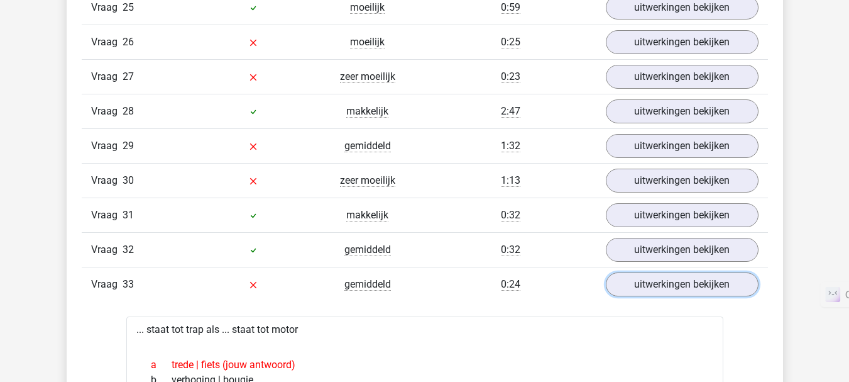
scroll to position [2265, 0]
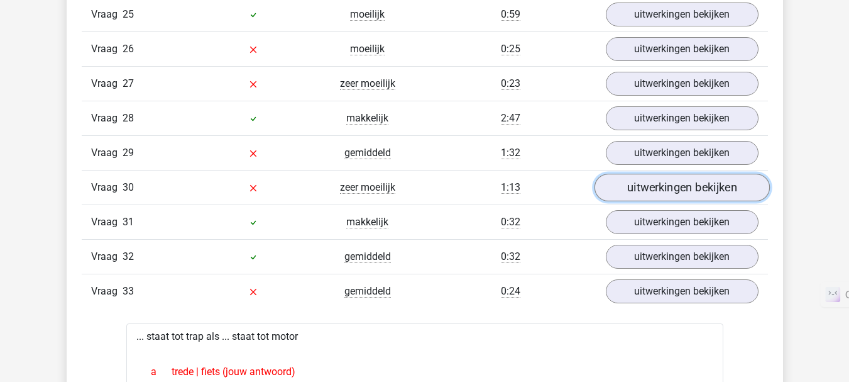
click at [624, 191] on link "uitwerkingen bekijken" at bounding box center [681, 188] width 175 height 28
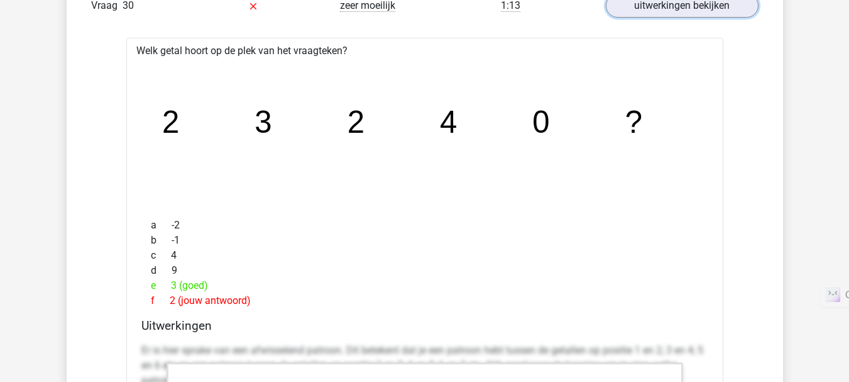
scroll to position [2446, 0]
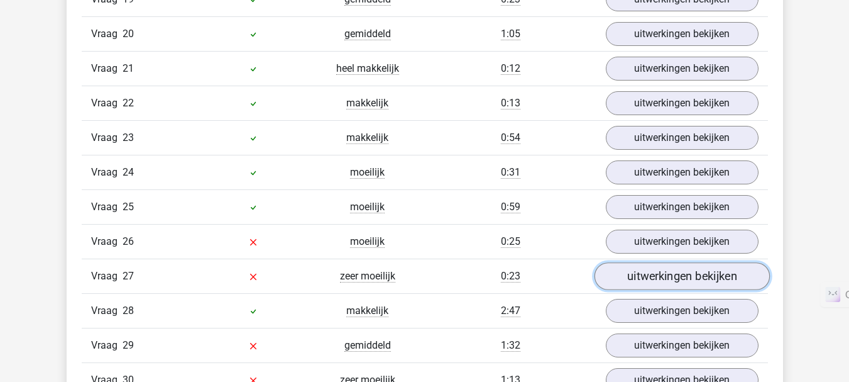
click at [619, 274] on link "uitwerkingen bekijken" at bounding box center [681, 276] width 175 height 28
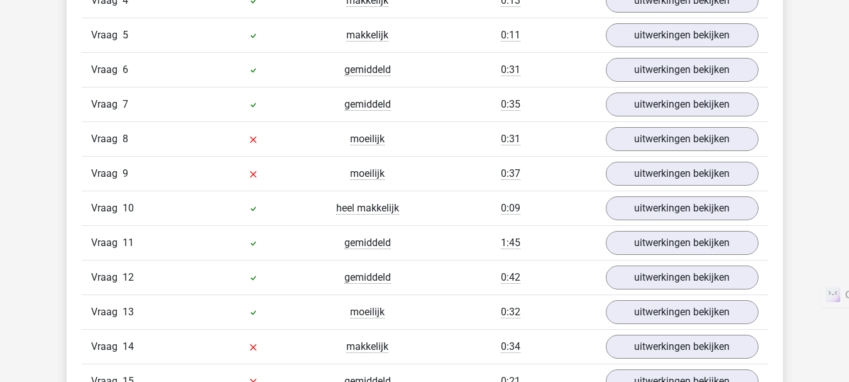
scroll to position [1553, 0]
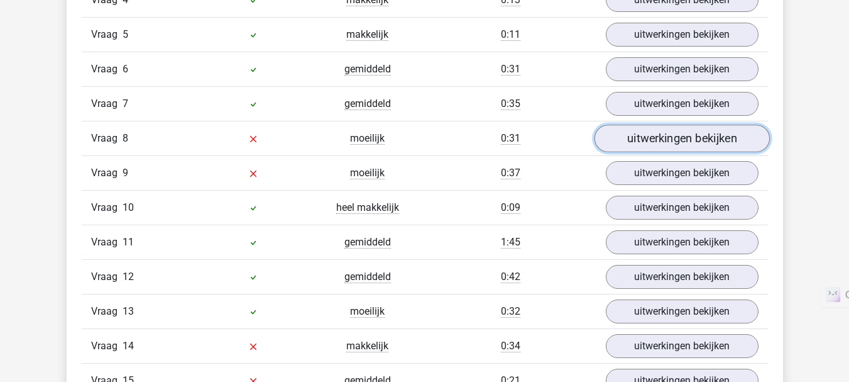
click at [629, 138] on link "uitwerkingen bekijken" at bounding box center [681, 138] width 175 height 28
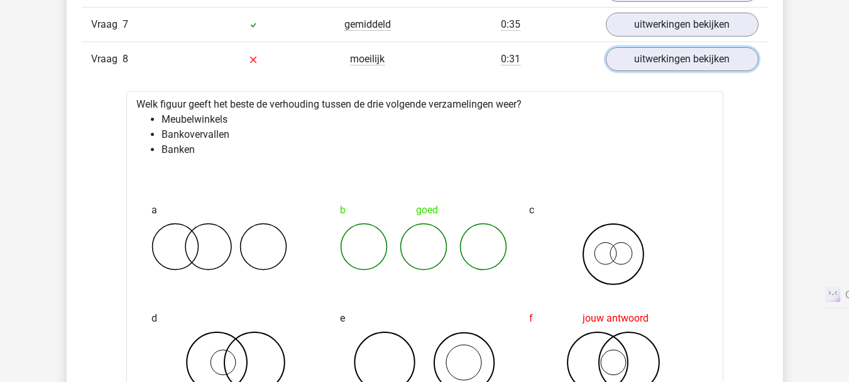
scroll to position [1607, 0]
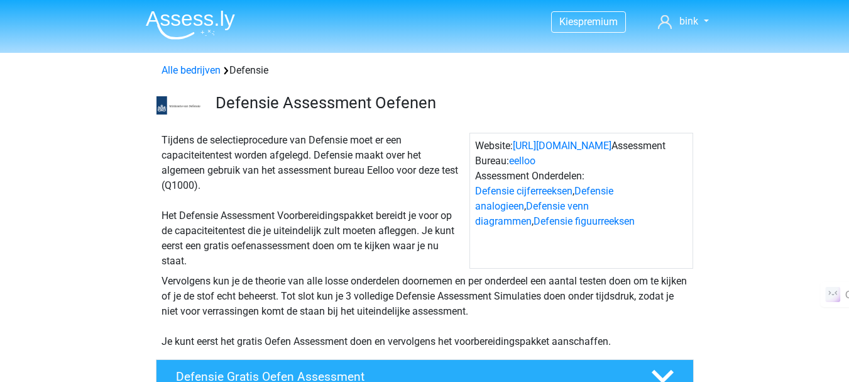
scroll to position [1086, 0]
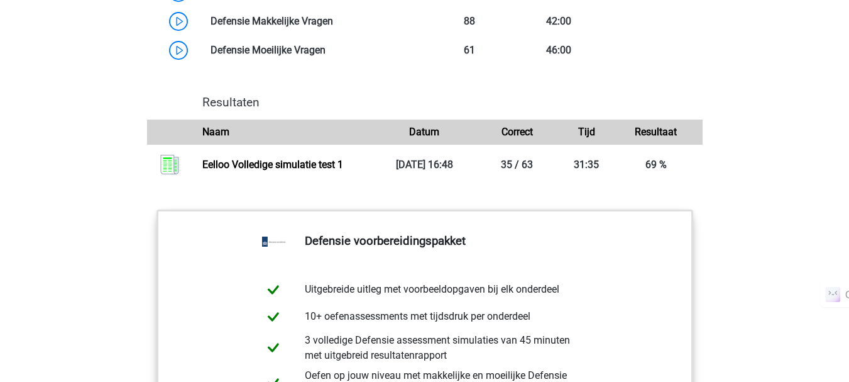
scroll to position [1368, 0]
